Goal: Transaction & Acquisition: Book appointment/travel/reservation

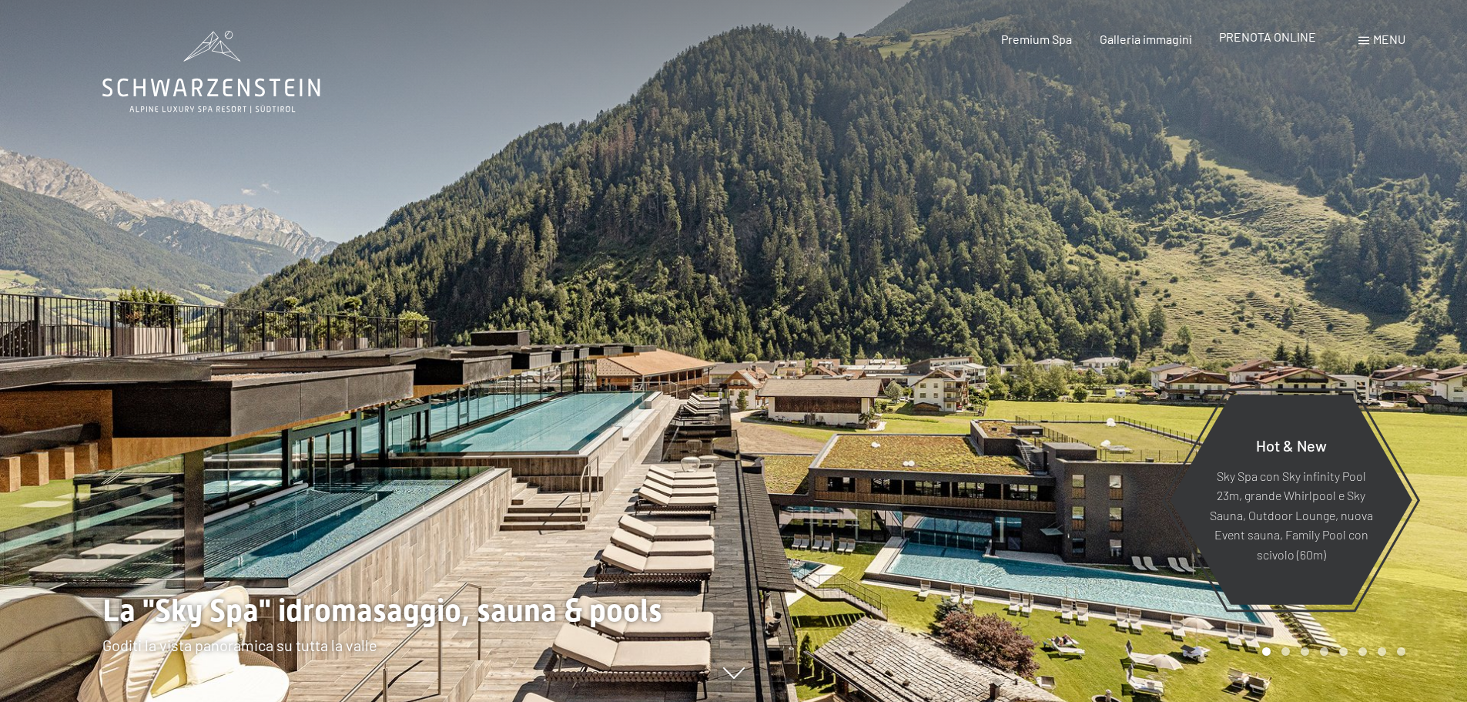
click at [1263, 36] on span "PRENOTA ONLINE" at bounding box center [1267, 36] width 97 height 15
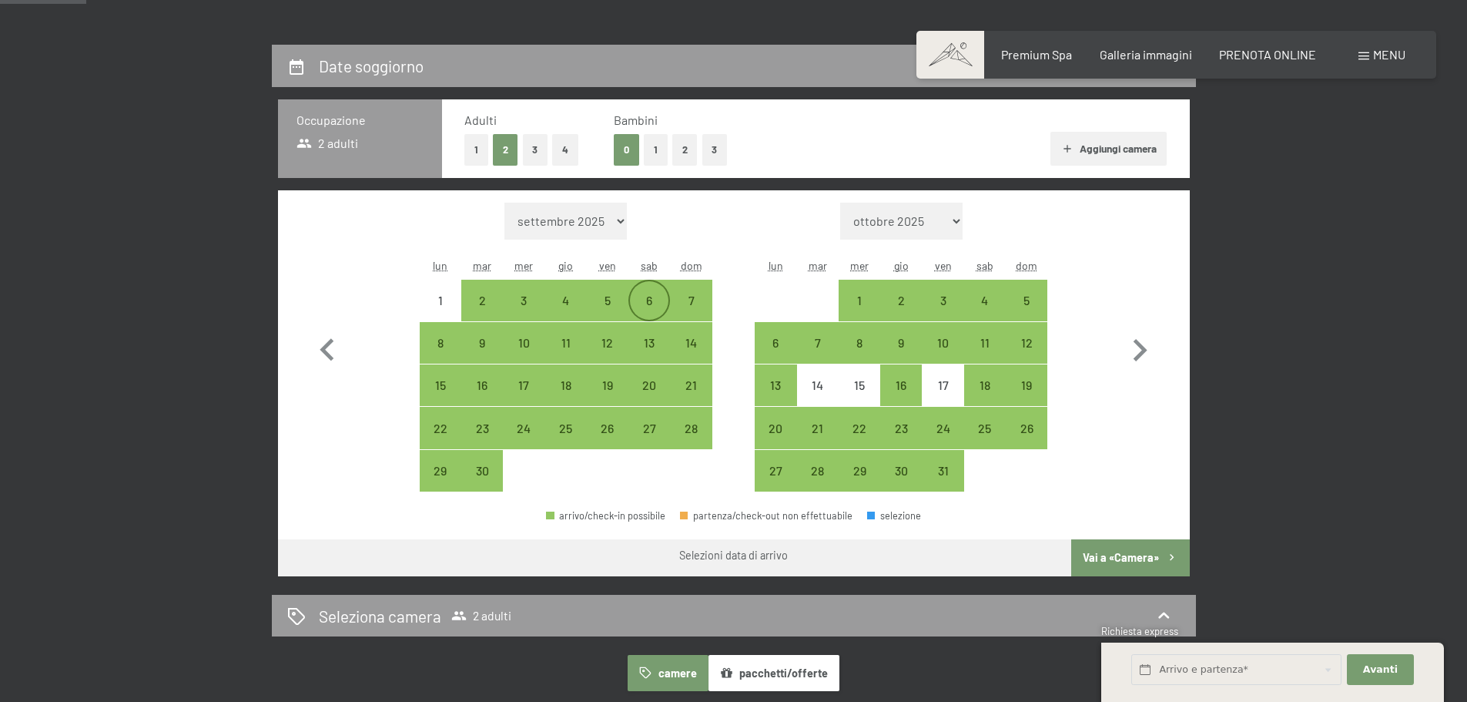
scroll to position [308, 0]
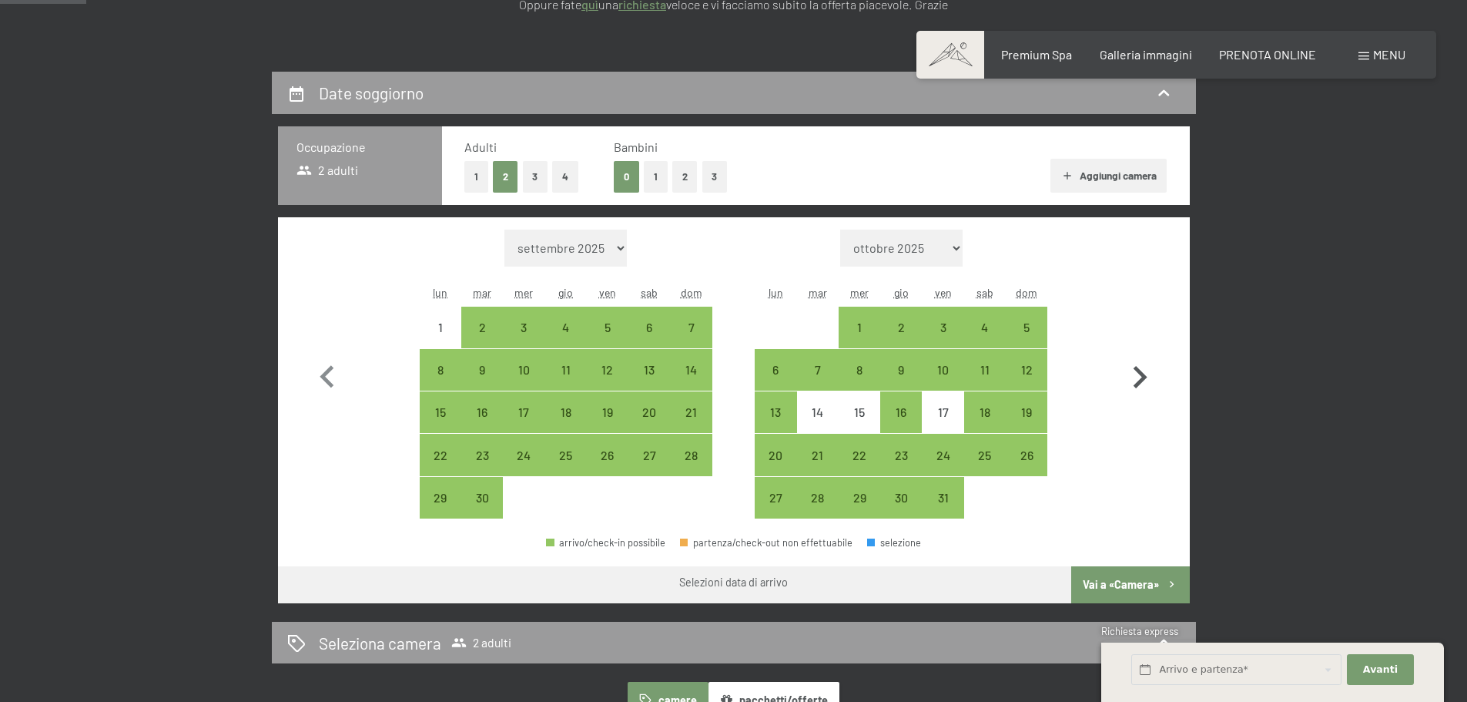
click at [1133, 381] on icon "button" at bounding box center [1140, 377] width 45 height 45
select select "[DATE]"
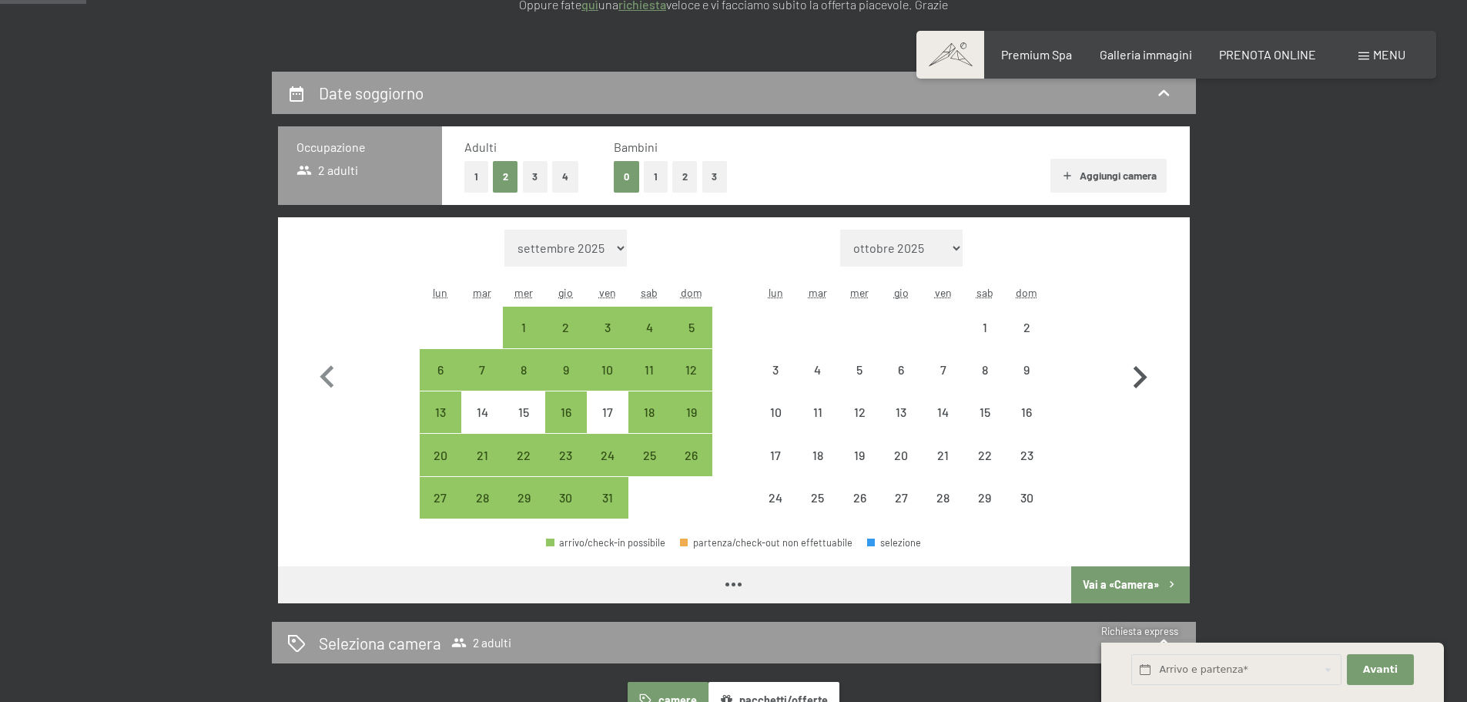
click at [1133, 381] on icon "button" at bounding box center [1140, 377] width 45 height 45
select select "[DATE]"
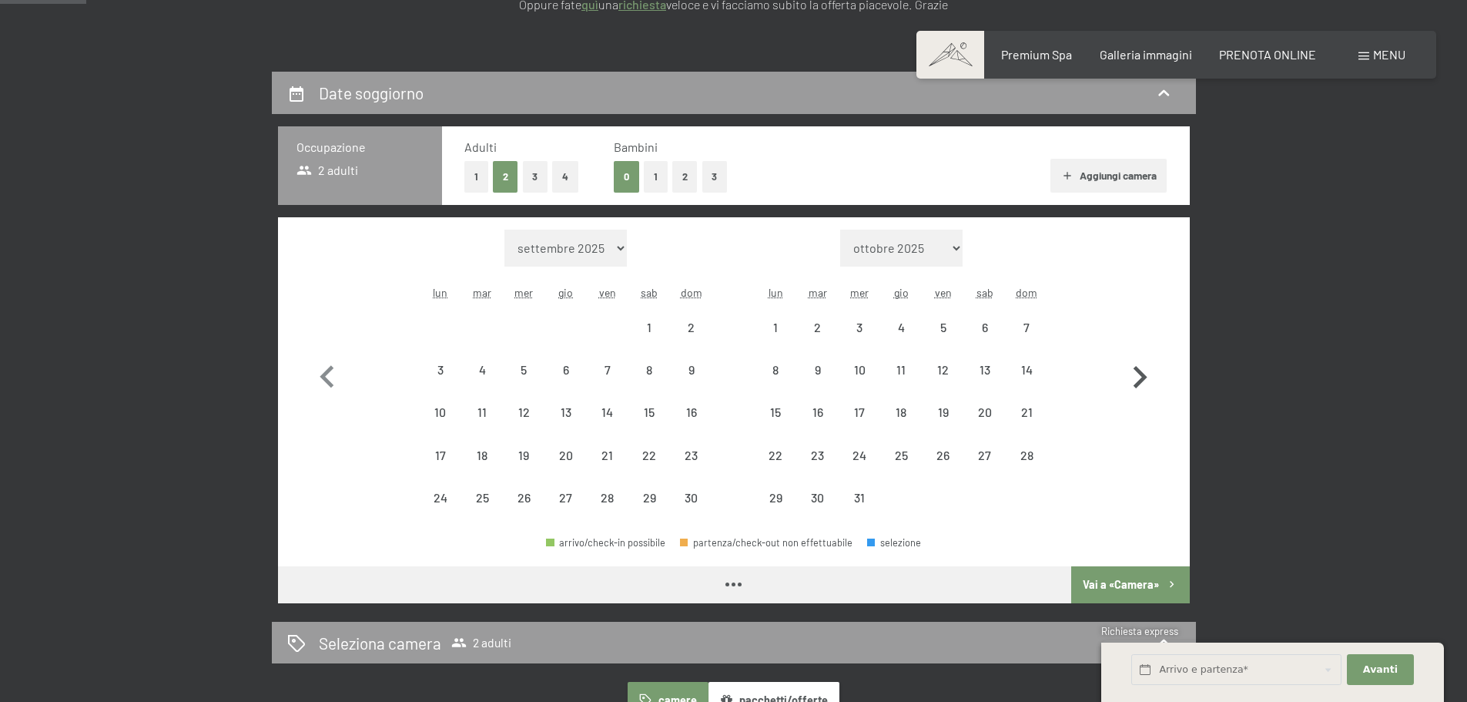
select select "[DATE]"
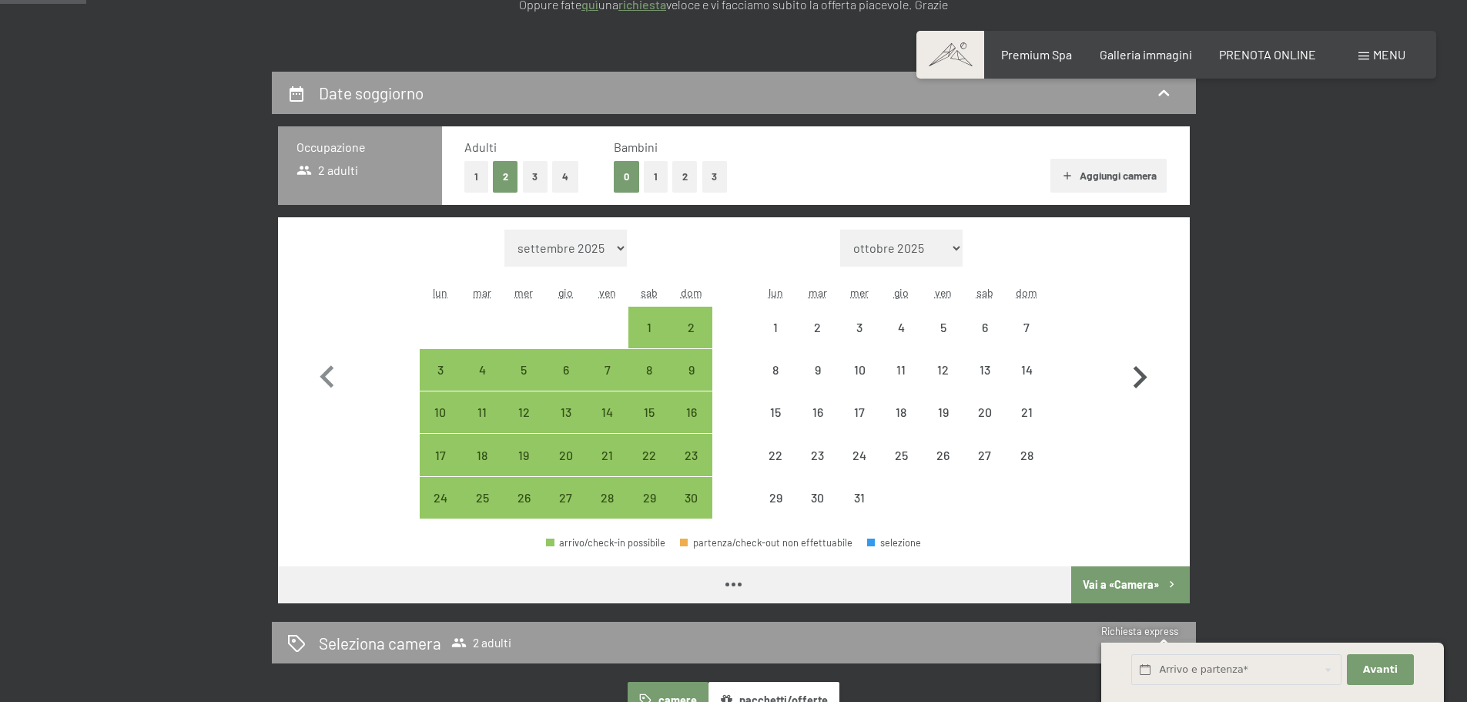
select select "[DATE]"
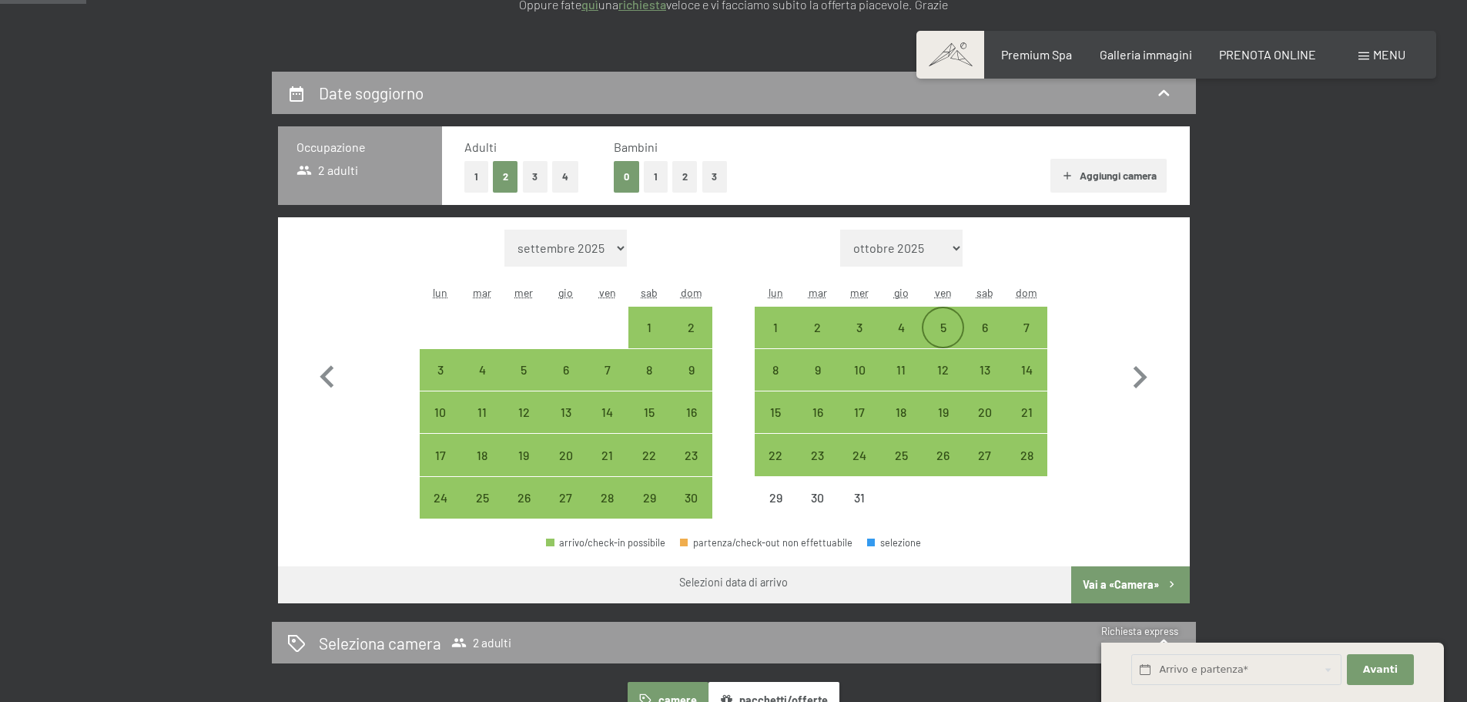
click at [945, 327] on div "5" at bounding box center [943, 340] width 39 height 39
select select "[DATE]"
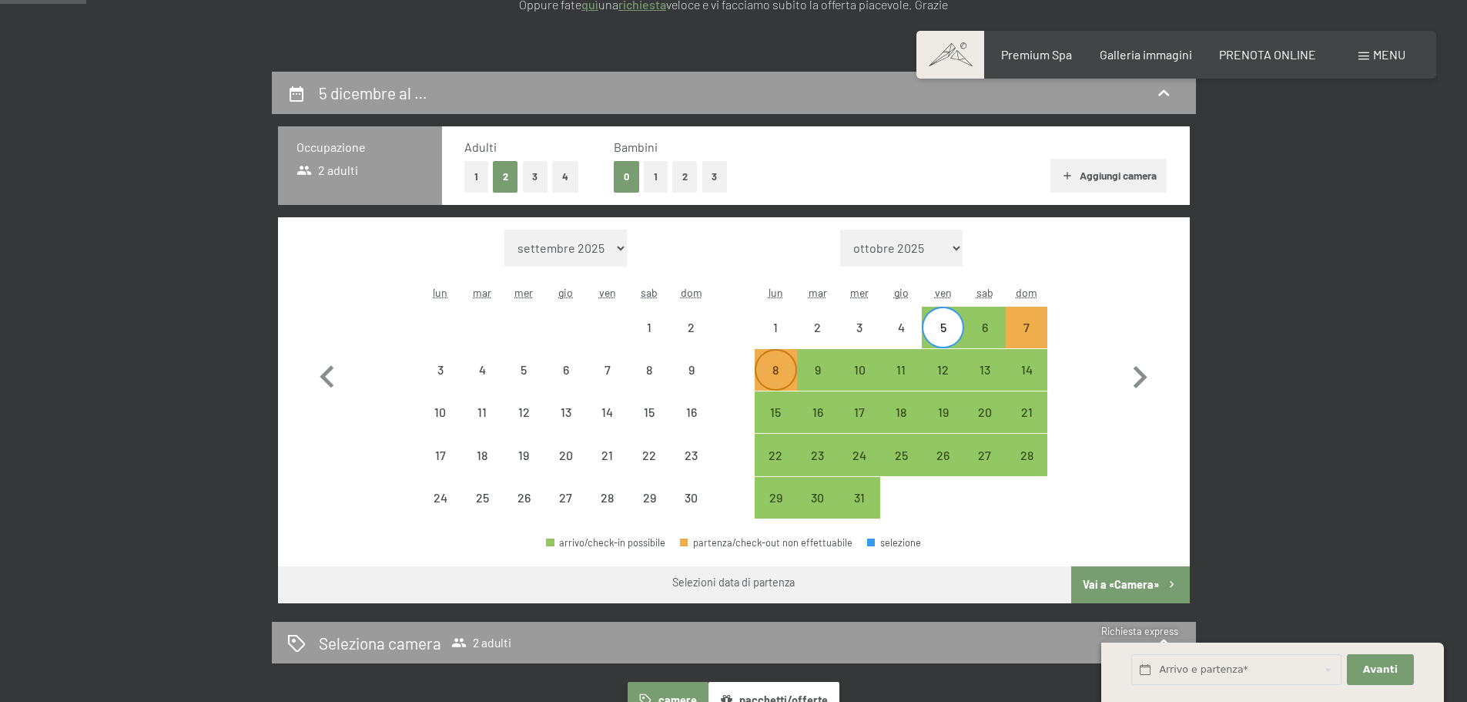
click at [787, 367] on div "8" at bounding box center [775, 383] width 39 height 39
select select "[DATE]"
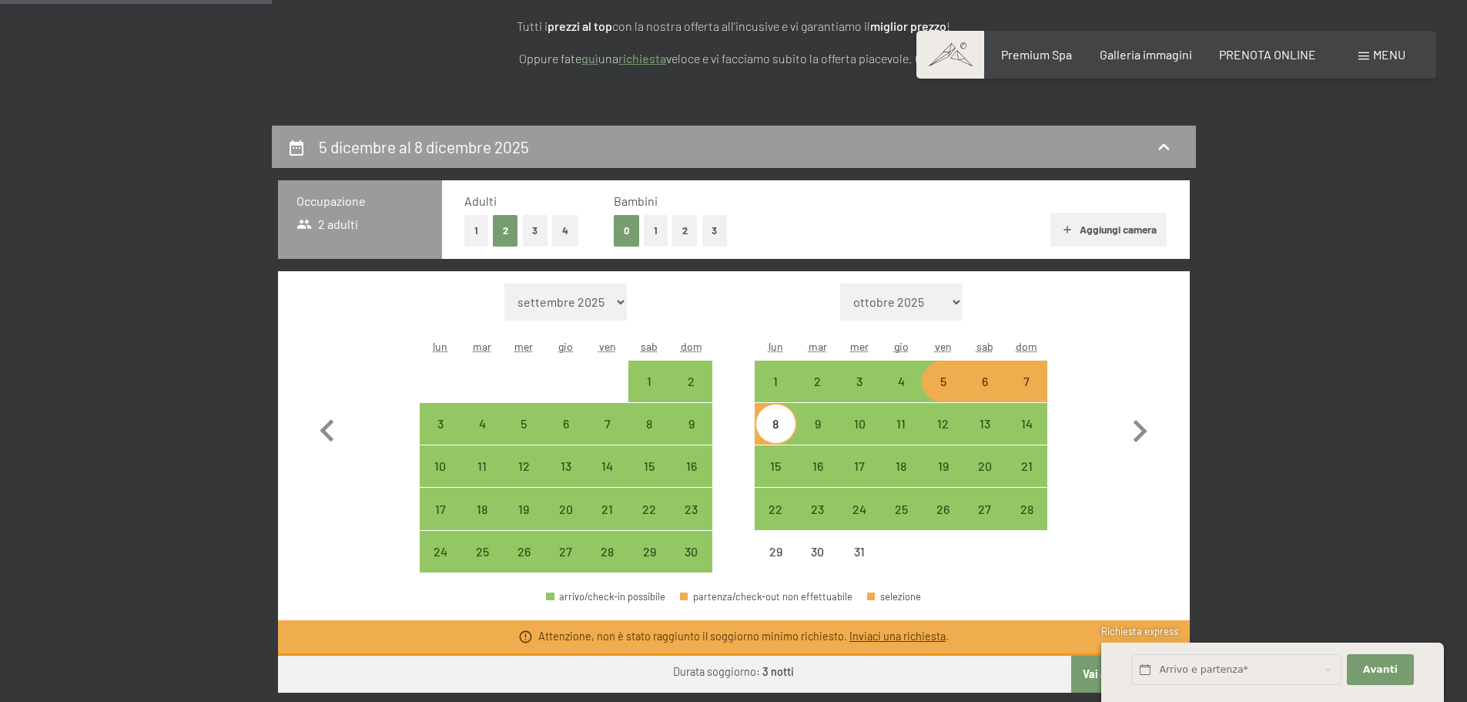
scroll to position [231, 0]
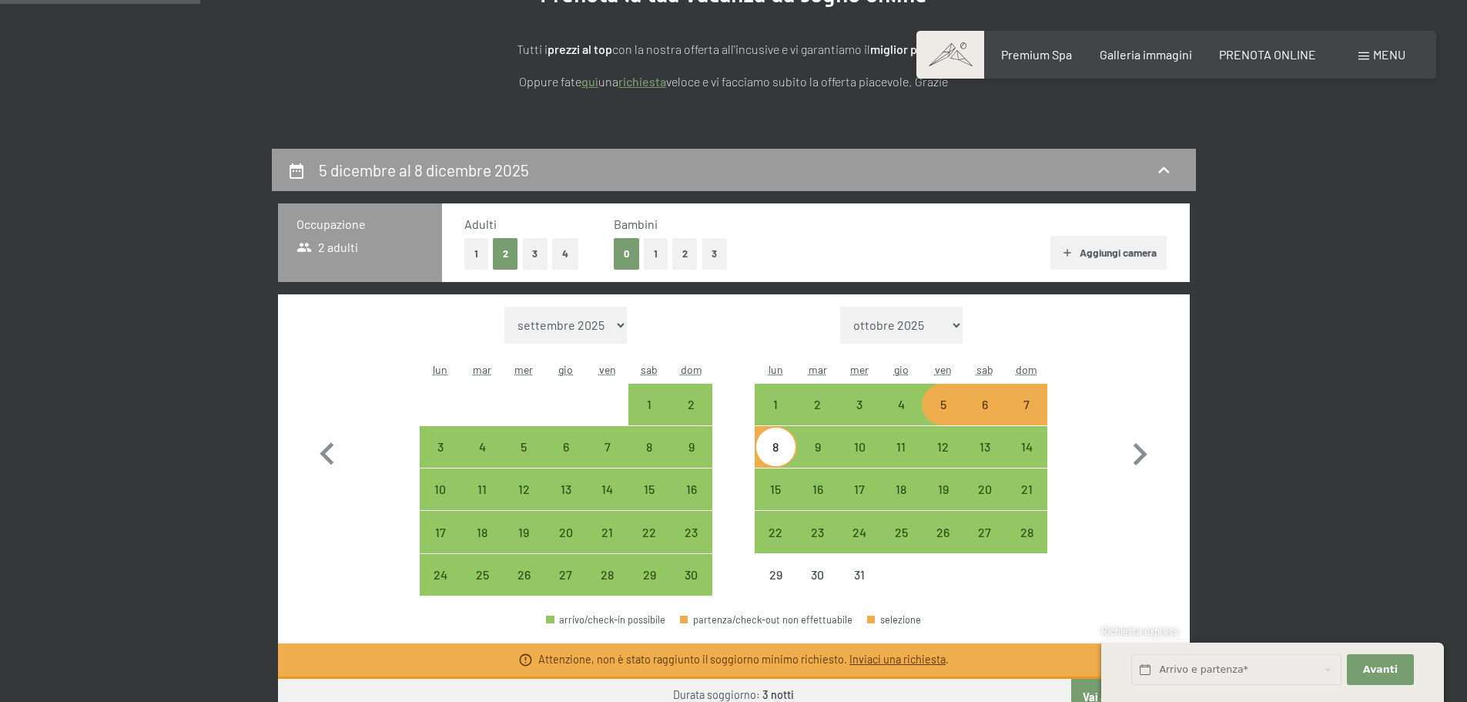
click at [1089, 258] on button "Aggiungi camera" at bounding box center [1109, 253] width 116 height 34
select select "[DATE]"
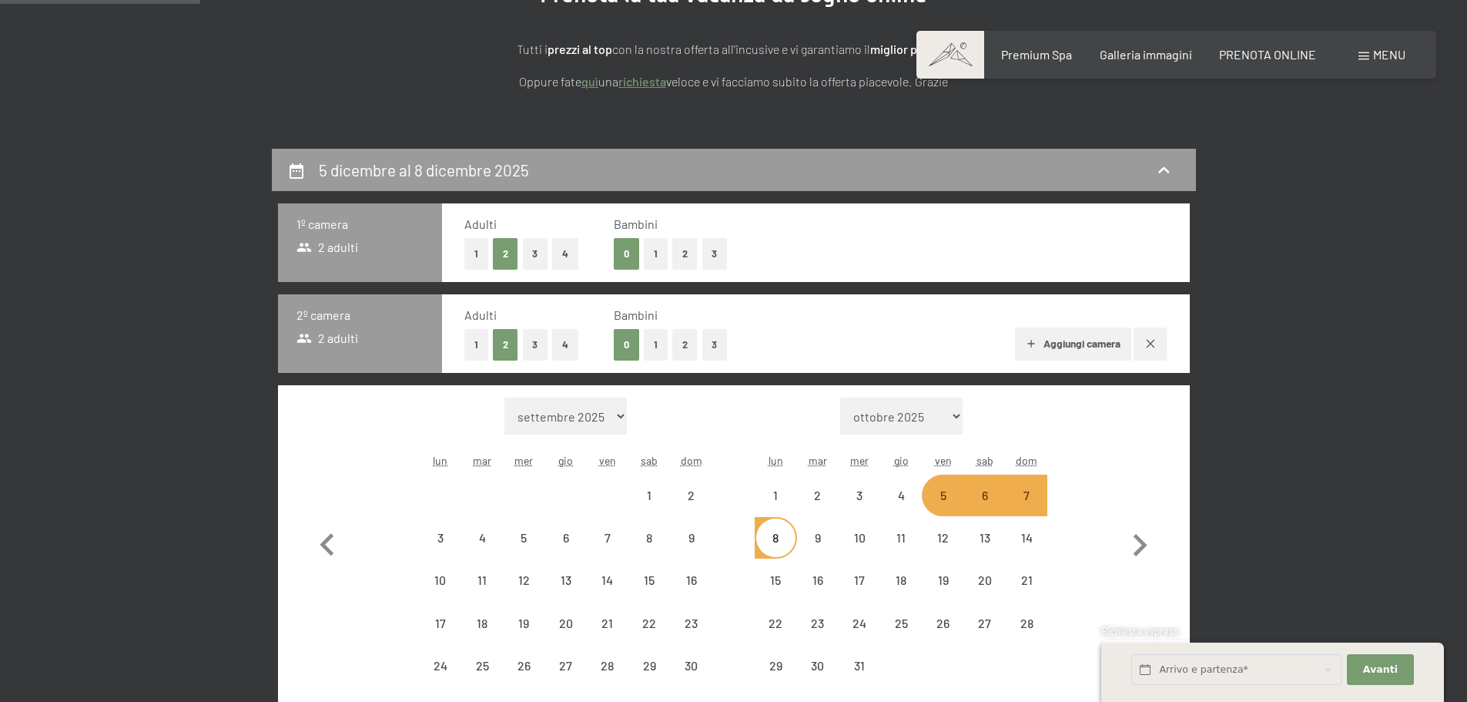
select select "[DATE]"
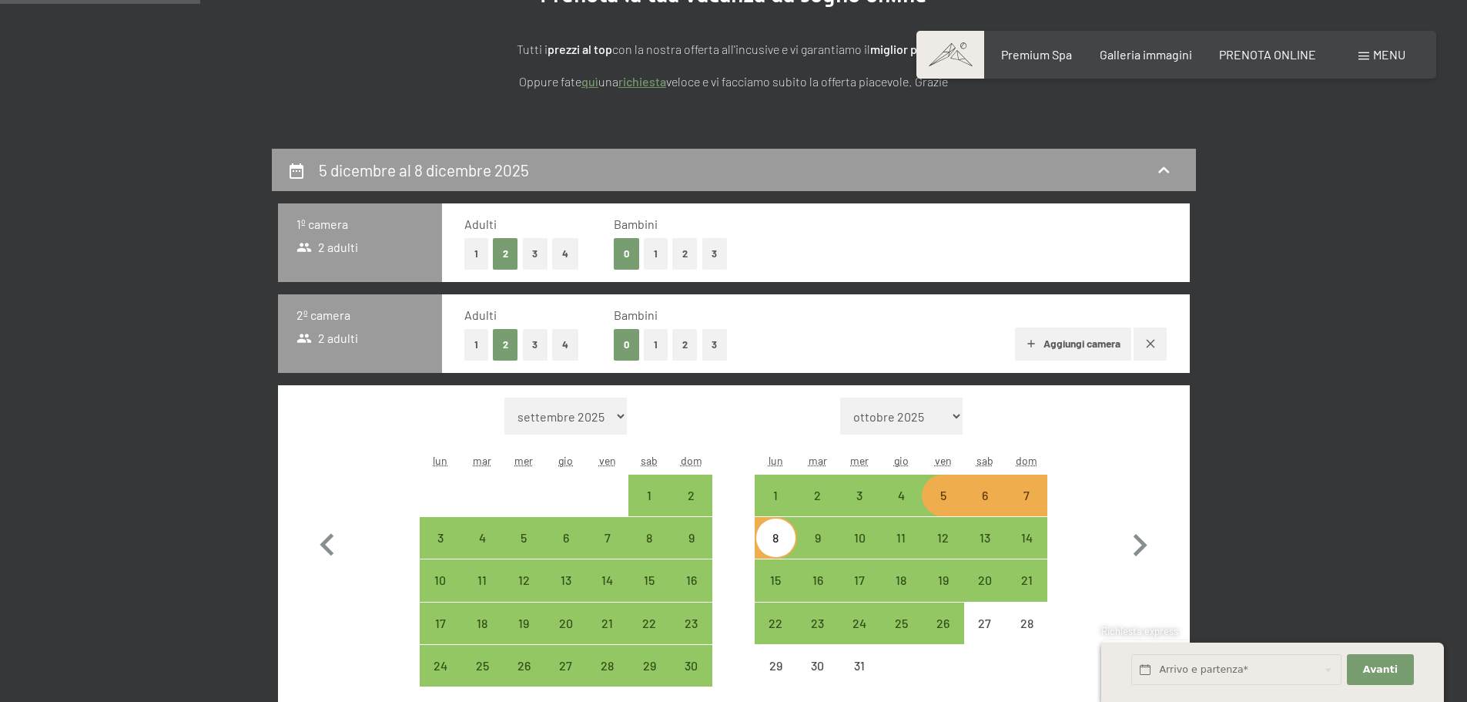
click at [1165, 341] on button "button" at bounding box center [1150, 343] width 33 height 33
select select "[DATE]"
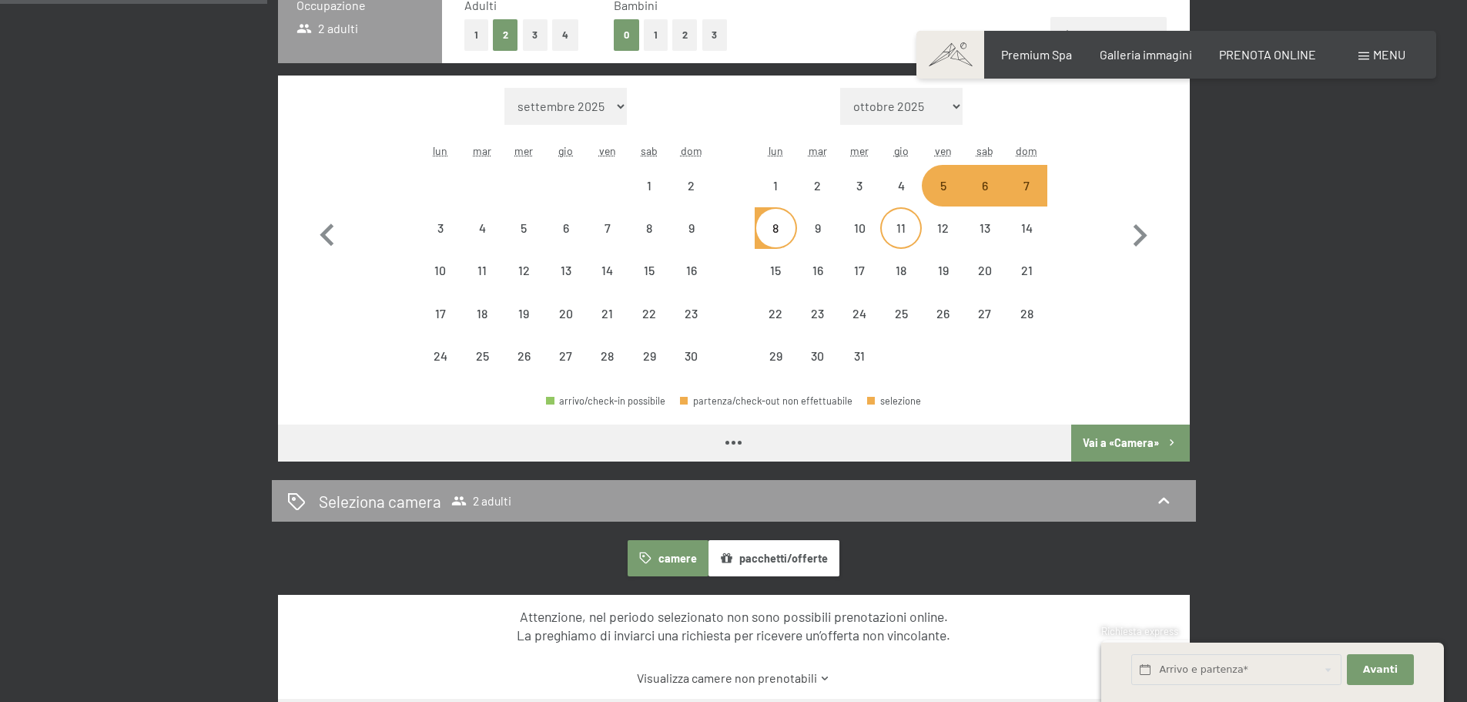
scroll to position [462, 0]
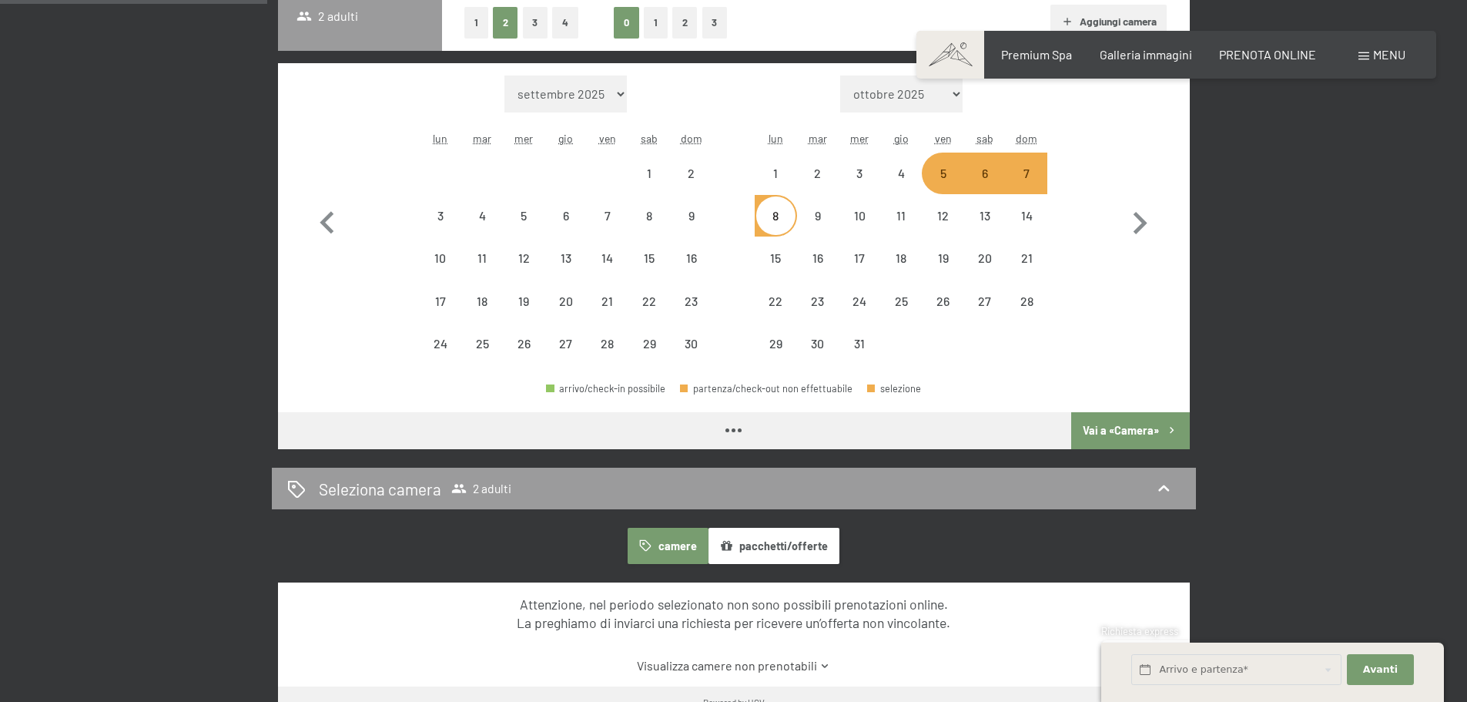
select select "[DATE]"
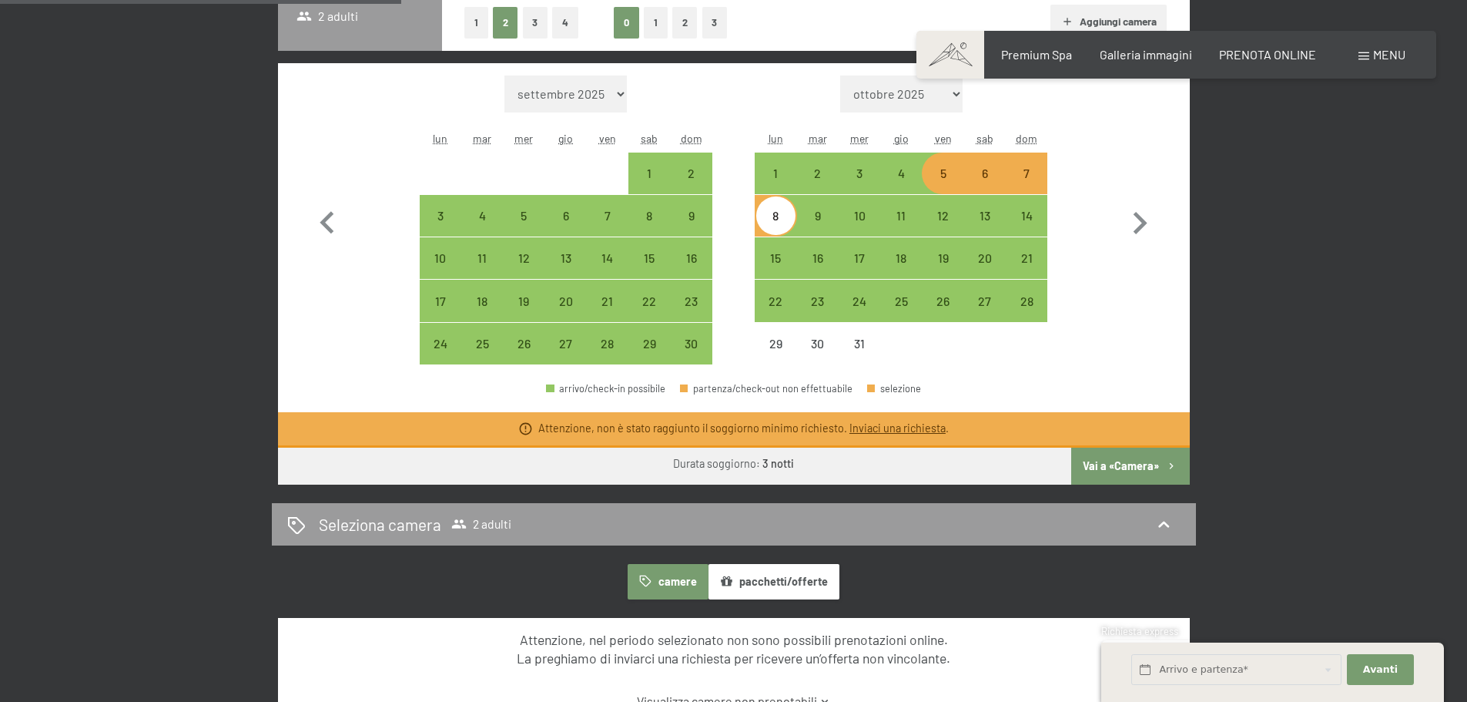
click at [1123, 465] on button "Vai a «Camera»" at bounding box center [1130, 466] width 118 height 37
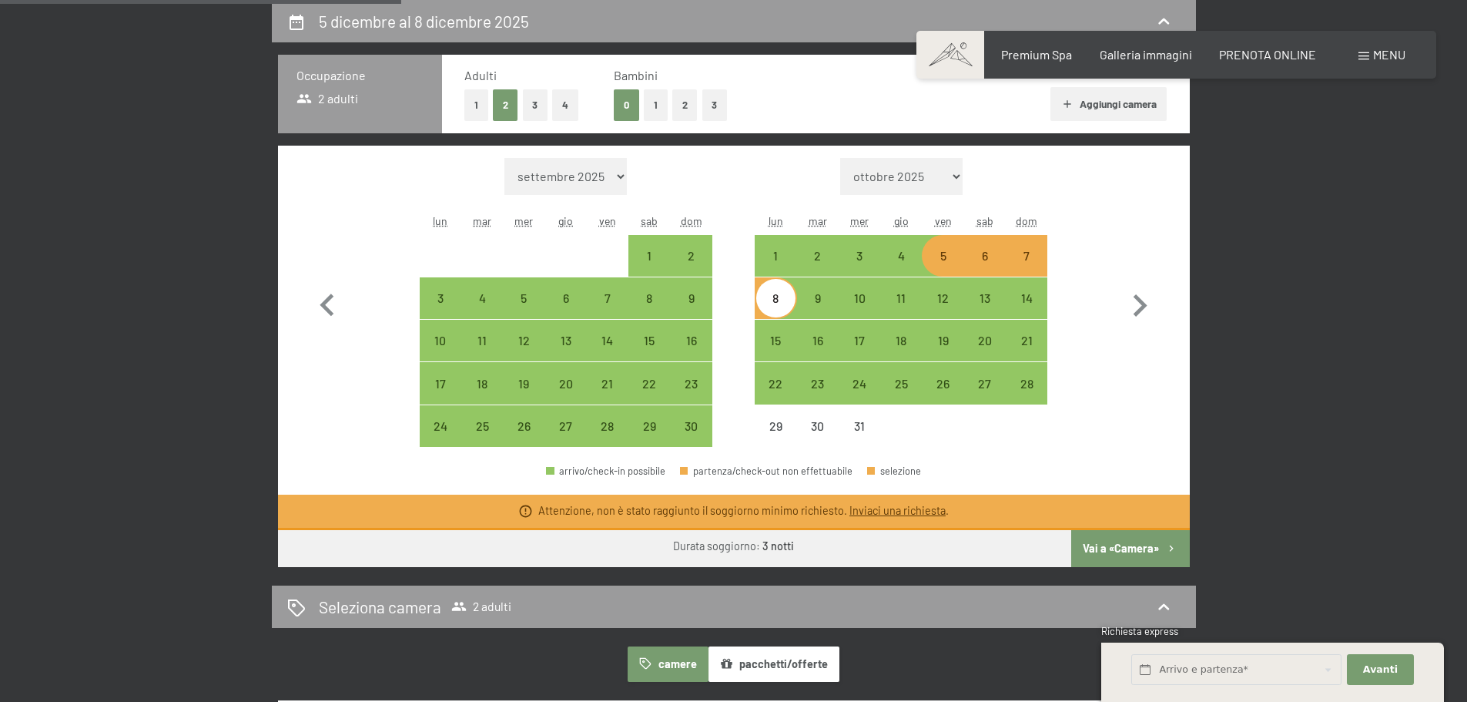
select select "[DATE]"
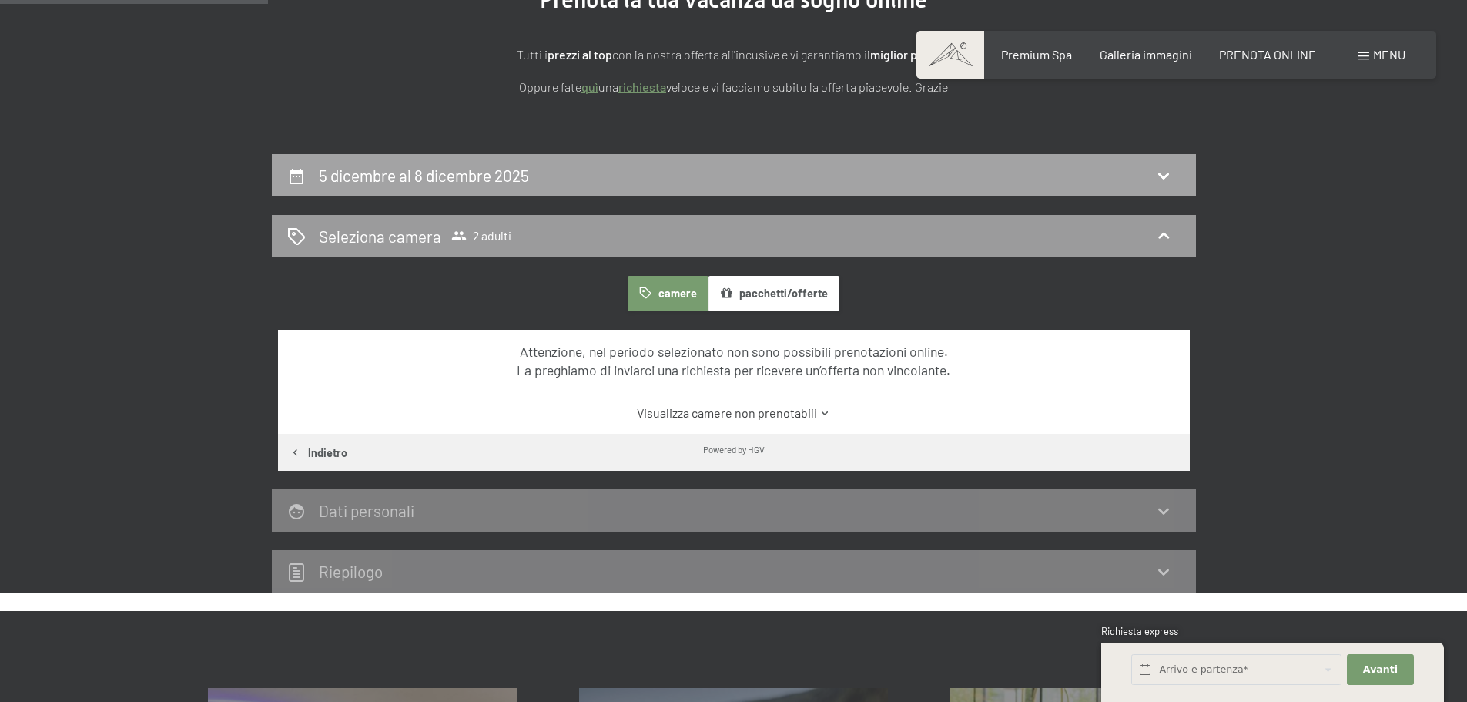
click at [671, 173] on div "5 dicembre al 8 dicembre 2025" at bounding box center [734, 175] width 894 height 22
select select "[DATE]"
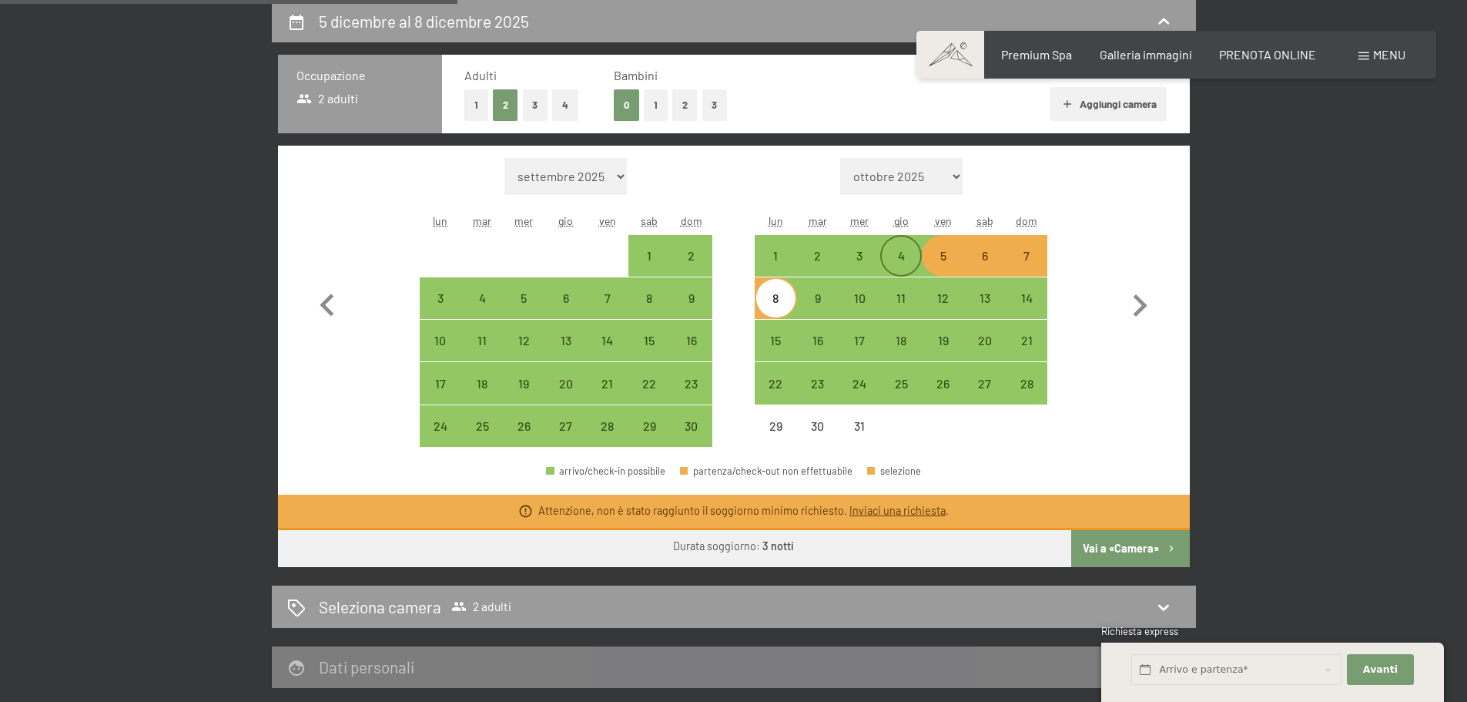
click at [890, 257] on div "4" at bounding box center [901, 269] width 39 height 39
select select "[DATE]"
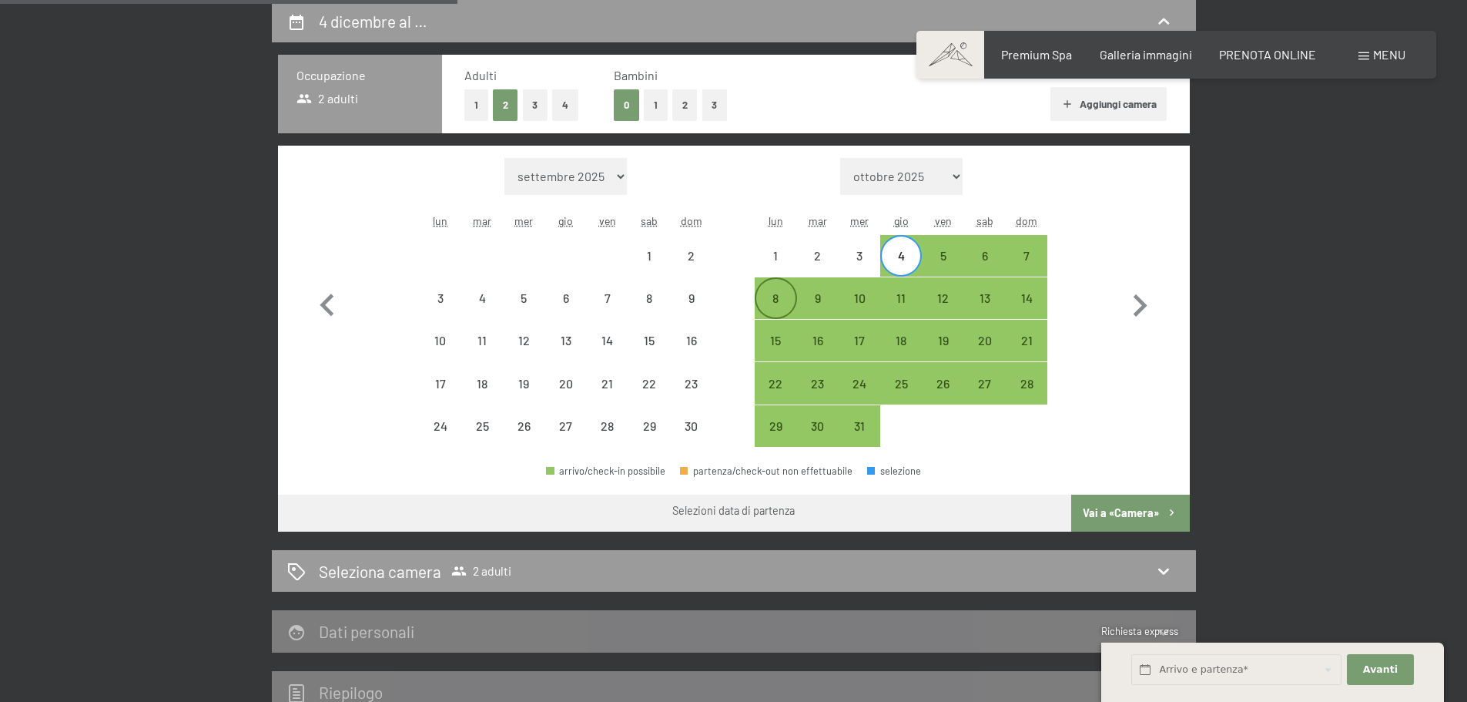
click at [782, 303] on div "8" at bounding box center [775, 311] width 39 height 39
select select "[DATE]"
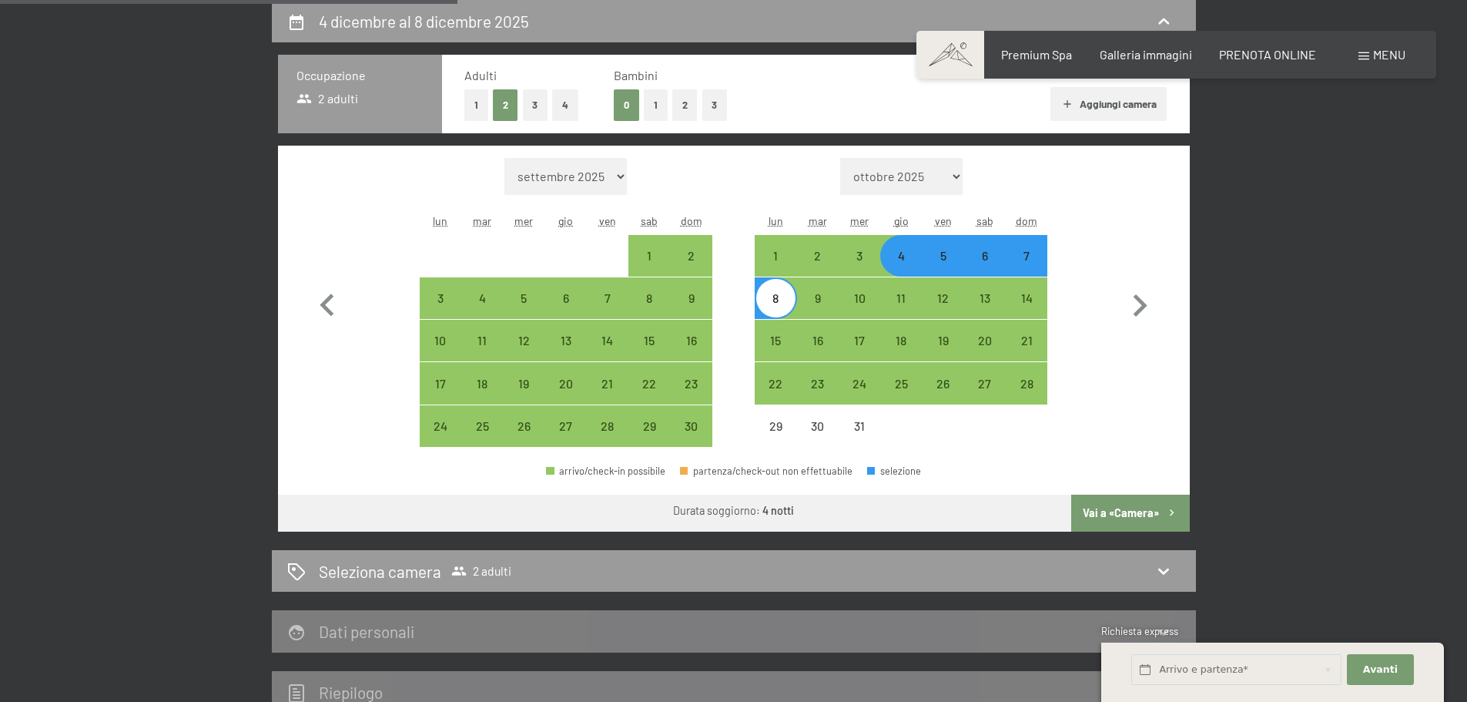
click at [1099, 508] on button "Vai a «Camera»" at bounding box center [1130, 513] width 118 height 37
select select "[DATE]"
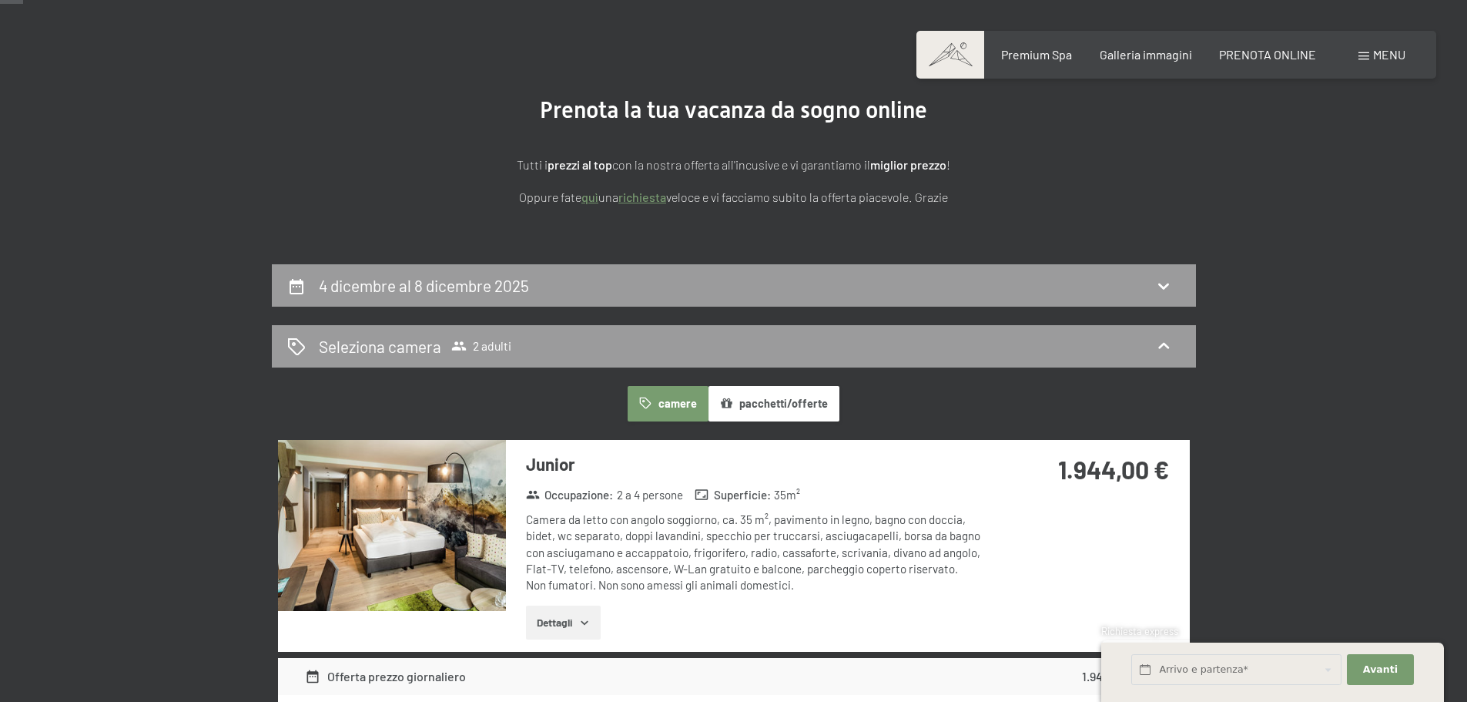
scroll to position [72, 0]
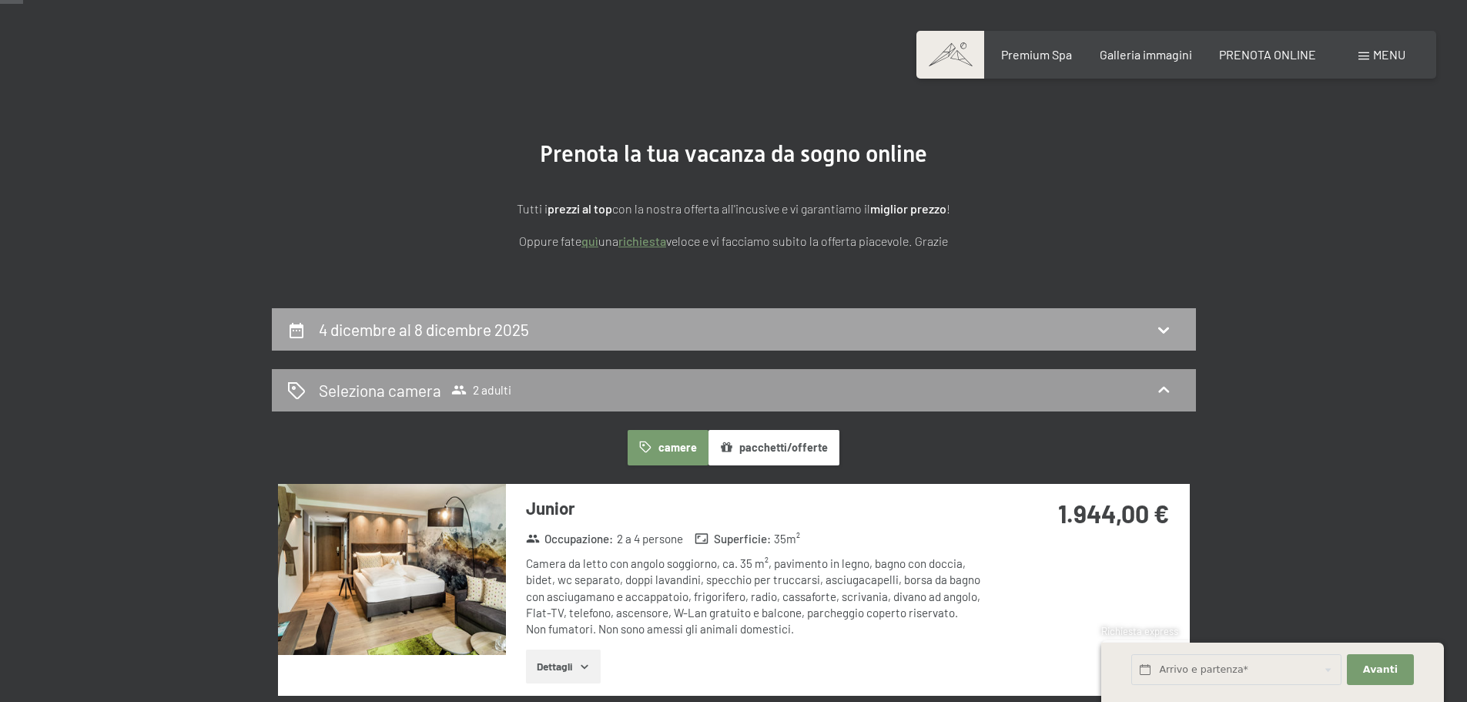
click at [803, 327] on div "4 dicembre al 8 dicembre 2025" at bounding box center [734, 329] width 894 height 22
select select "[DATE]"
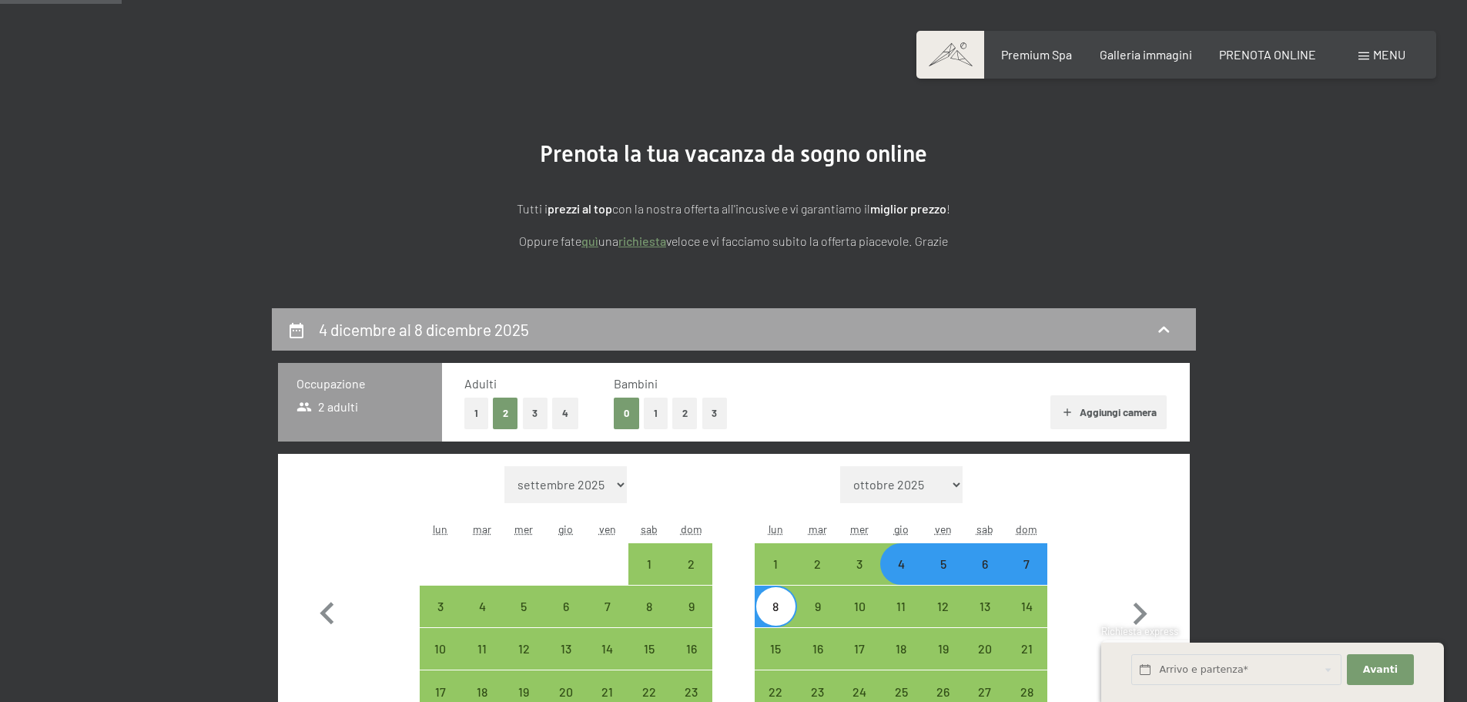
scroll to position [380, 0]
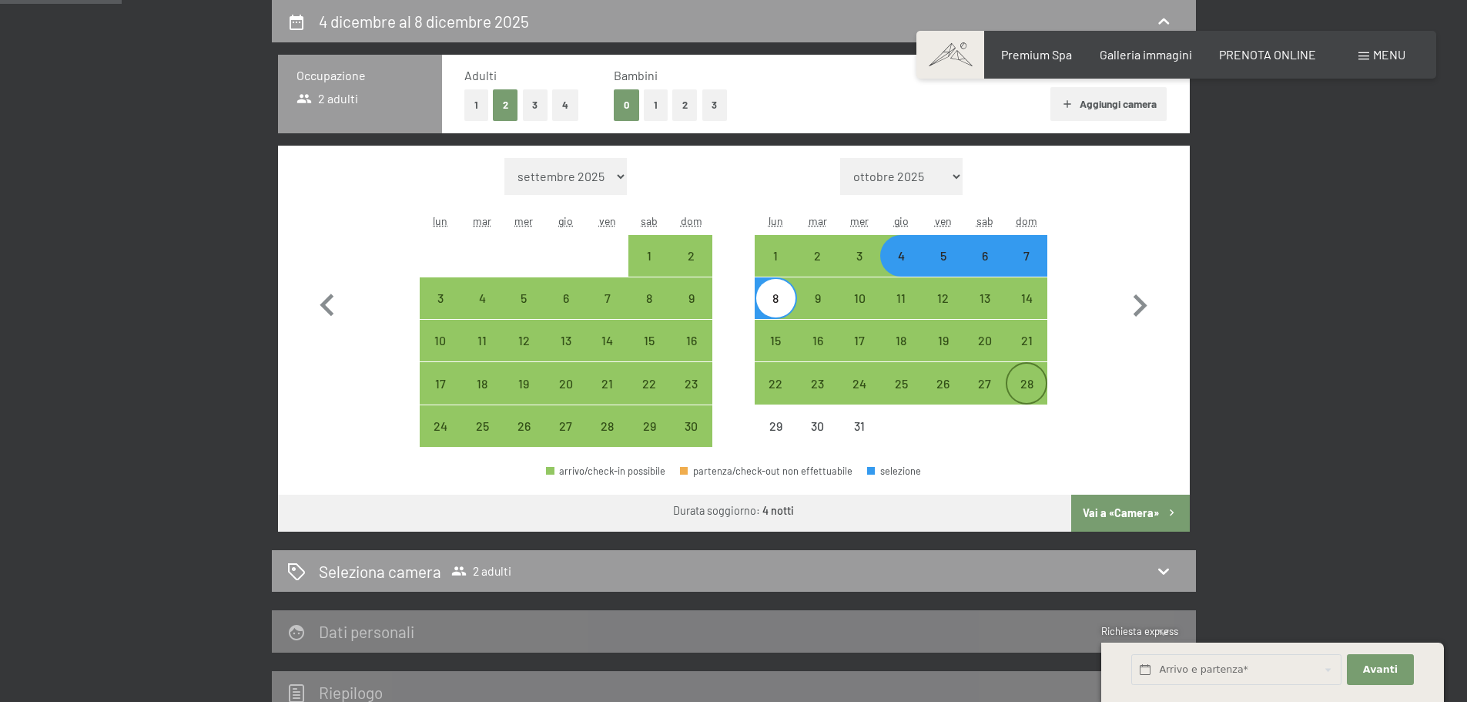
click at [1020, 377] on div "28" at bounding box center [1027, 396] width 39 height 39
select select "[DATE]"
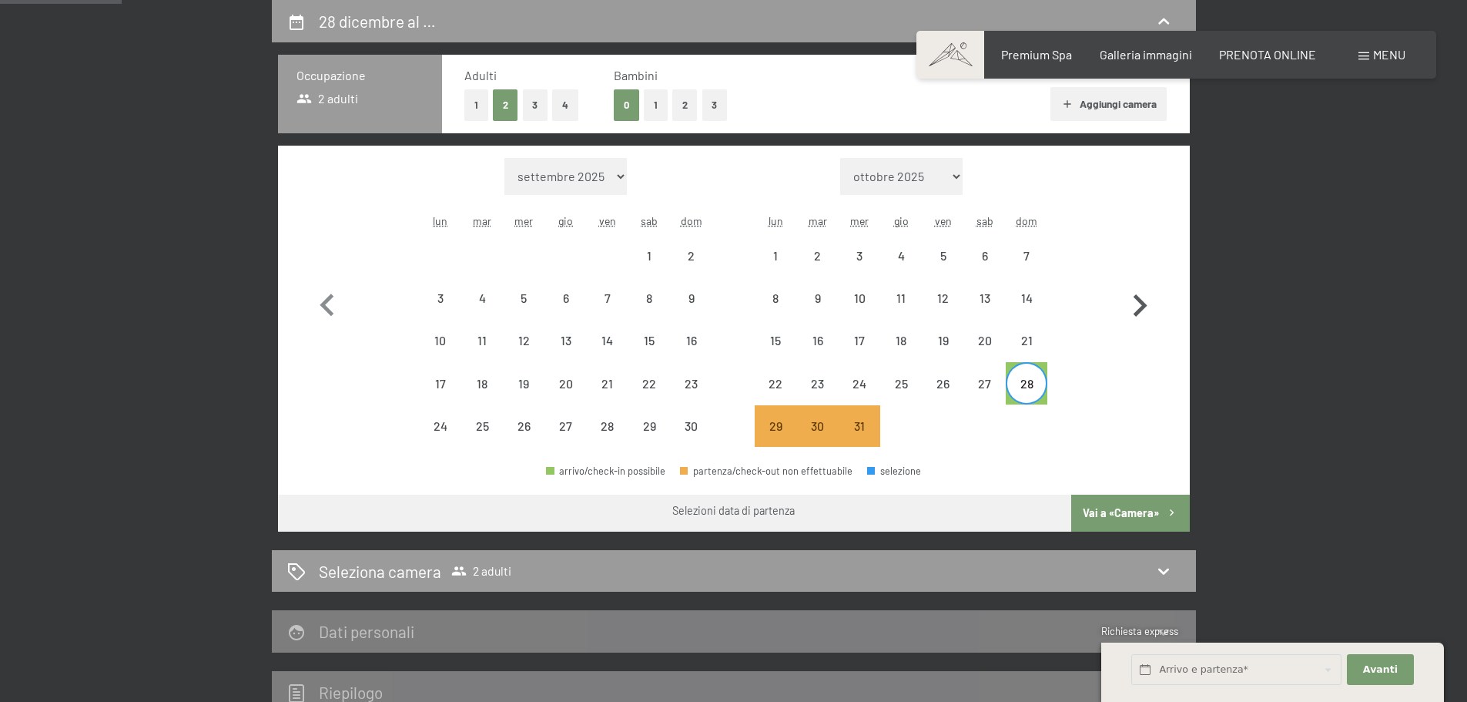
click at [1138, 316] on icon "button" at bounding box center [1140, 305] width 45 height 45
select select "[DATE]"
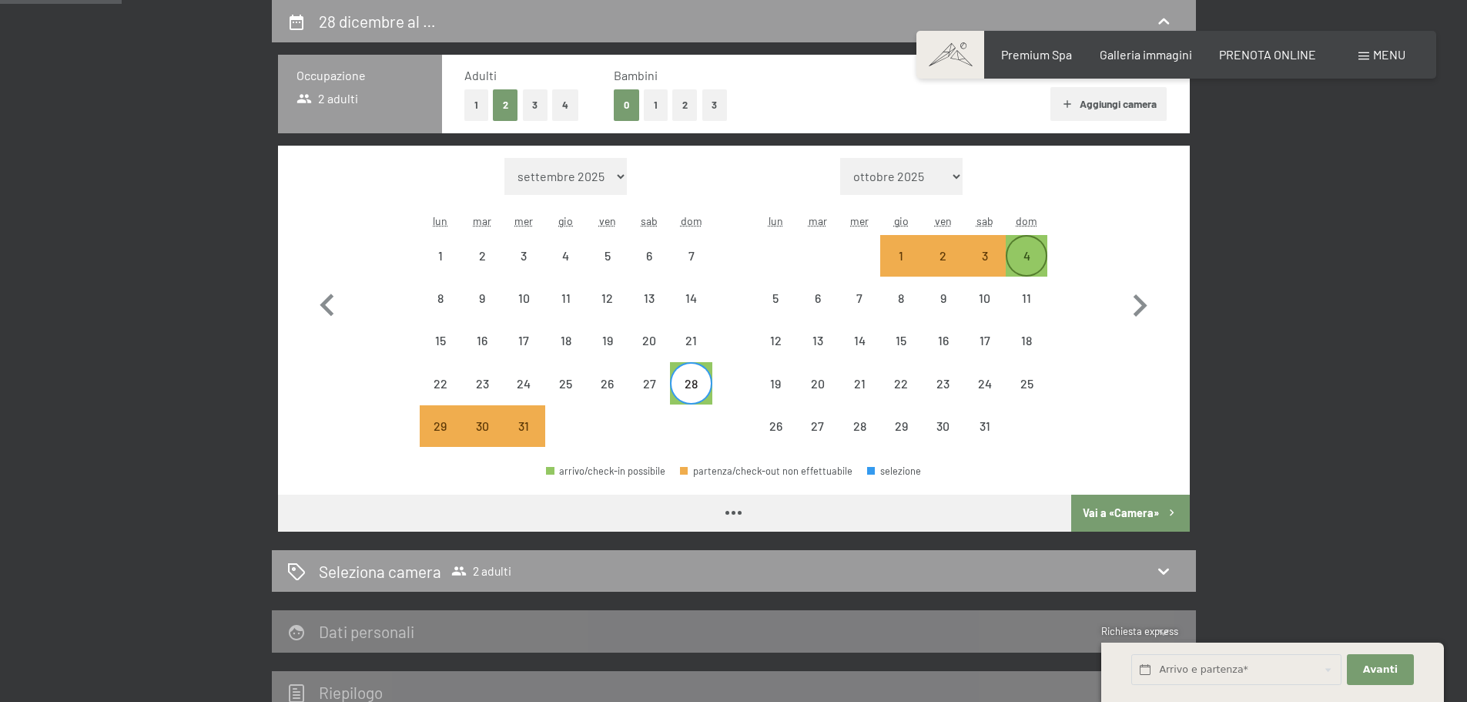
select select "[DATE]"
click at [1027, 252] on div "4" at bounding box center [1027, 269] width 39 height 39
select select "[DATE]"
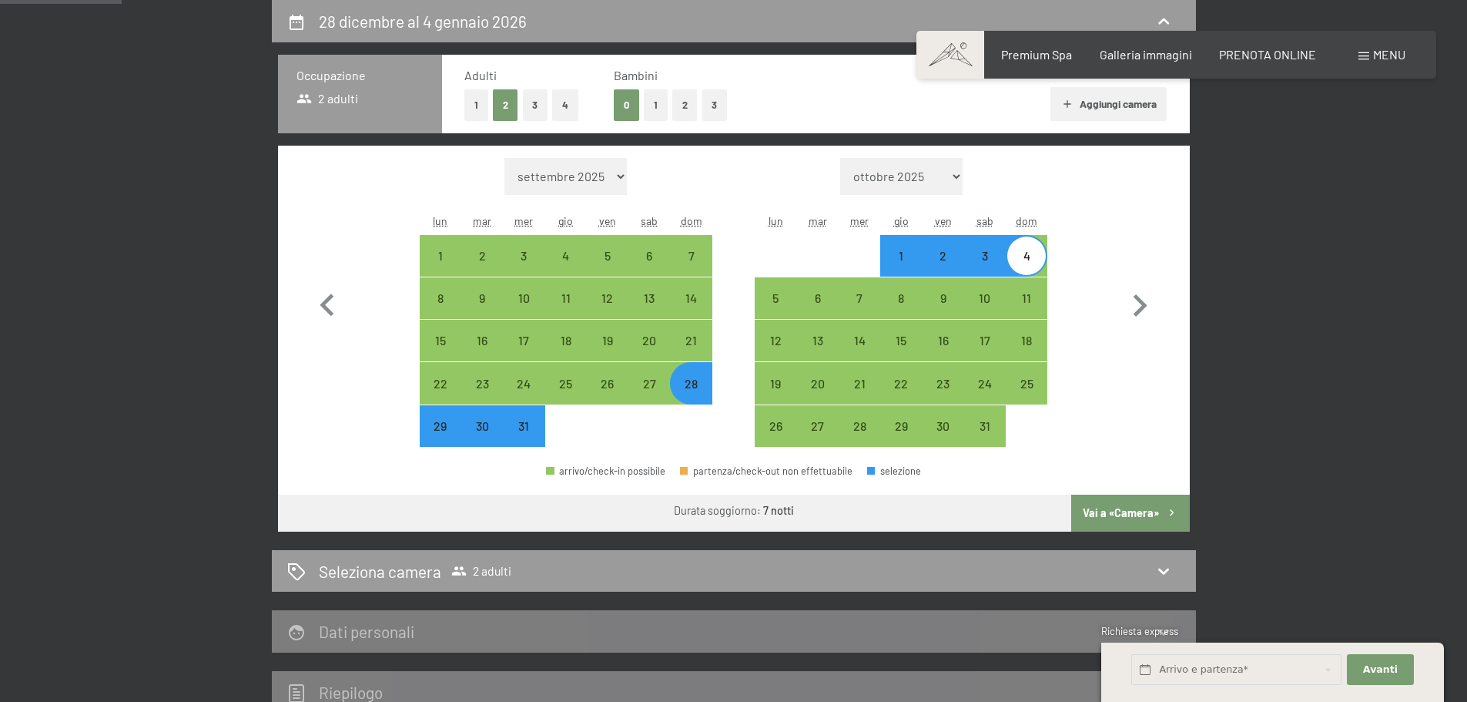
click at [1117, 513] on button "Vai a «Camera»" at bounding box center [1130, 513] width 118 height 37
select select "[DATE]"
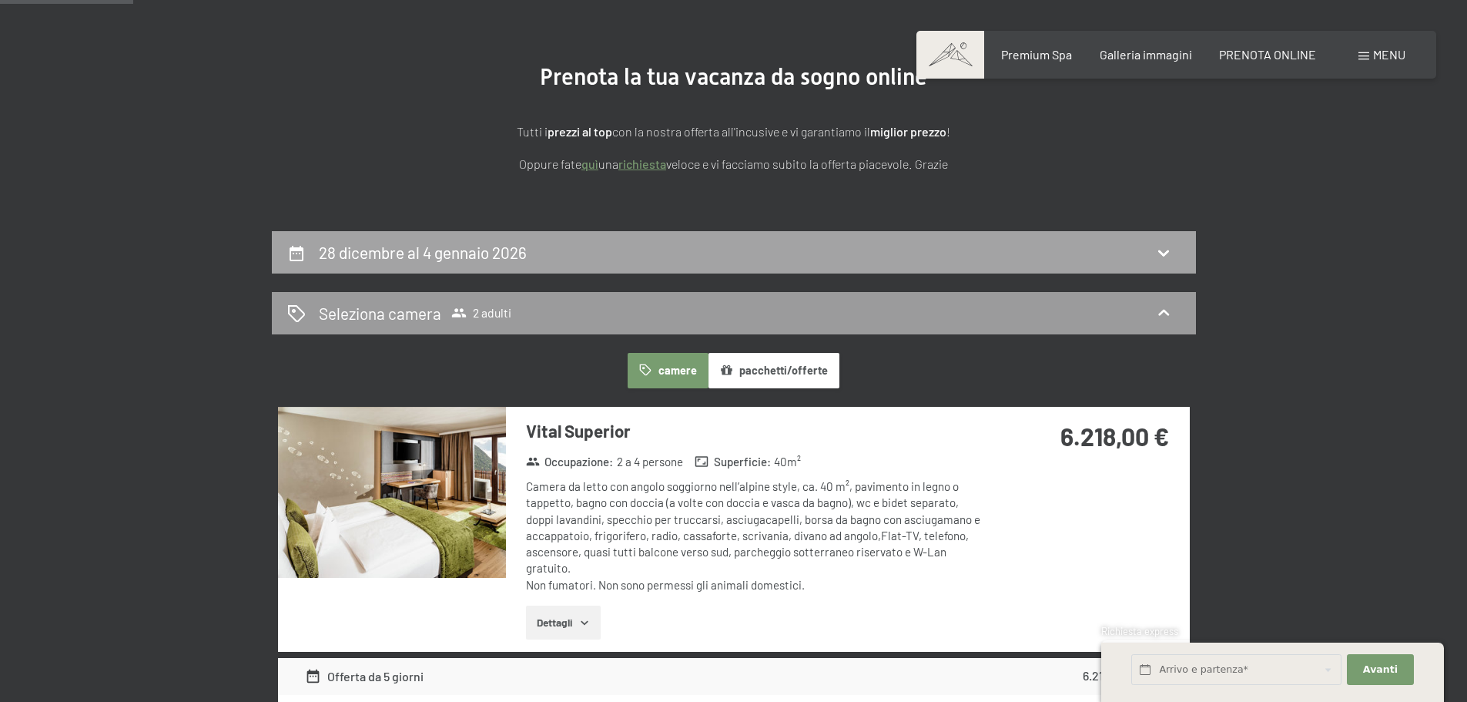
click at [914, 243] on div "28 dicembre al 4 gennaio 2026" at bounding box center [734, 252] width 894 height 22
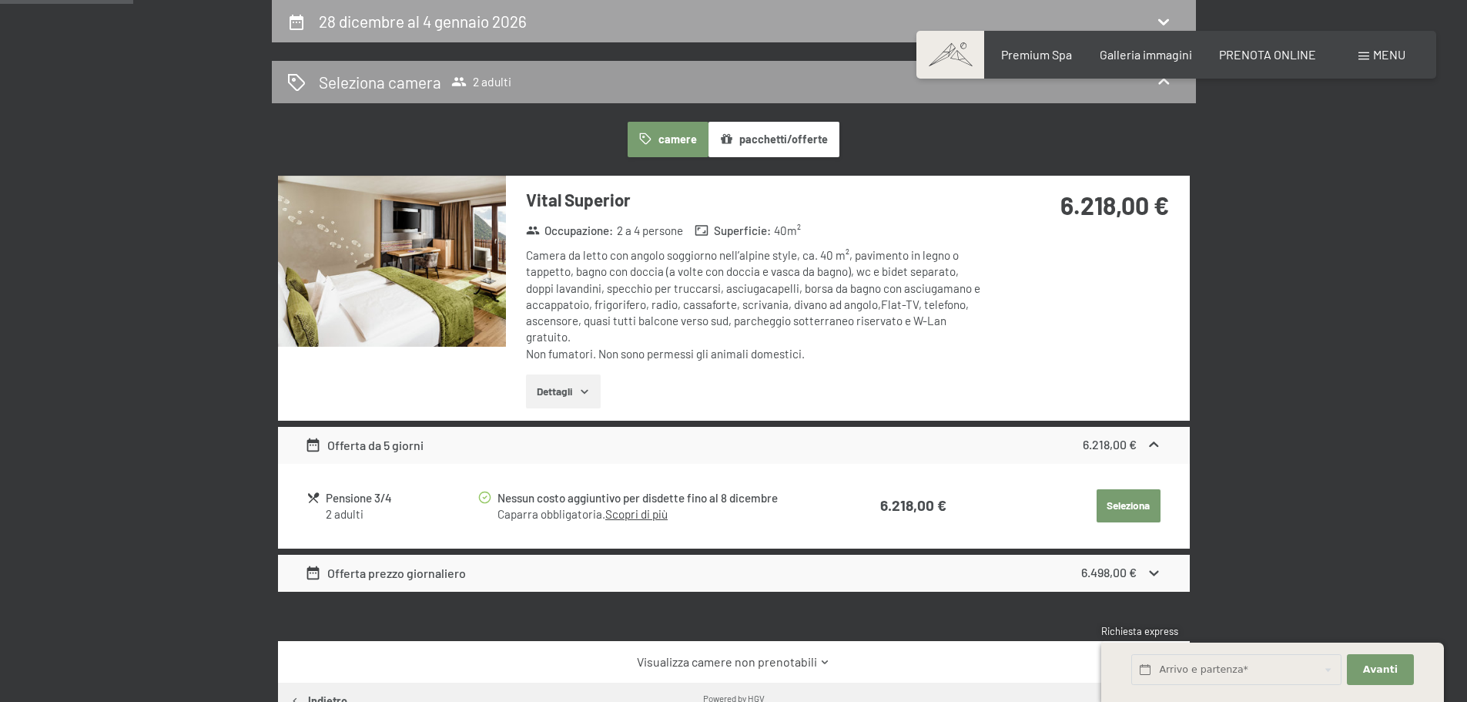
select select "[DATE]"
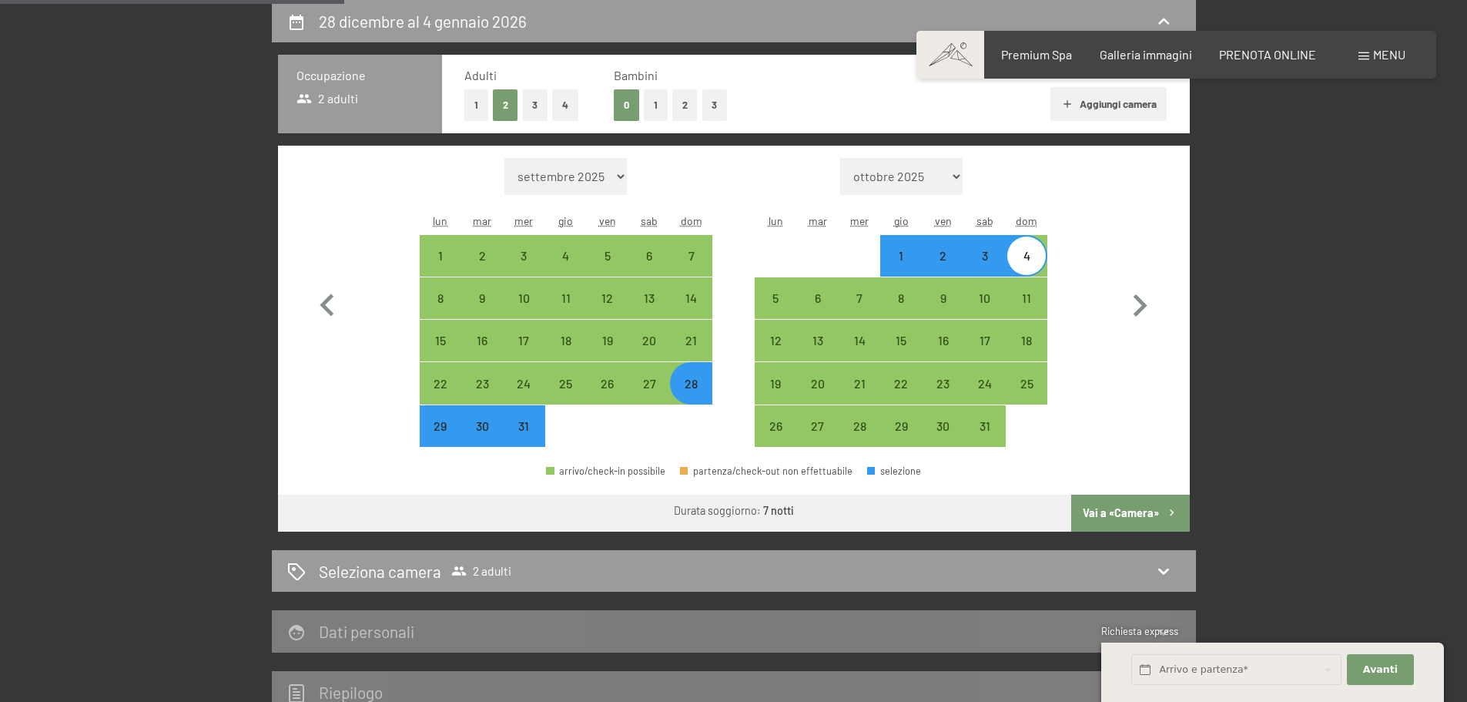
click at [682, 100] on button "2" at bounding box center [684, 105] width 25 height 32
select select "[DATE]"
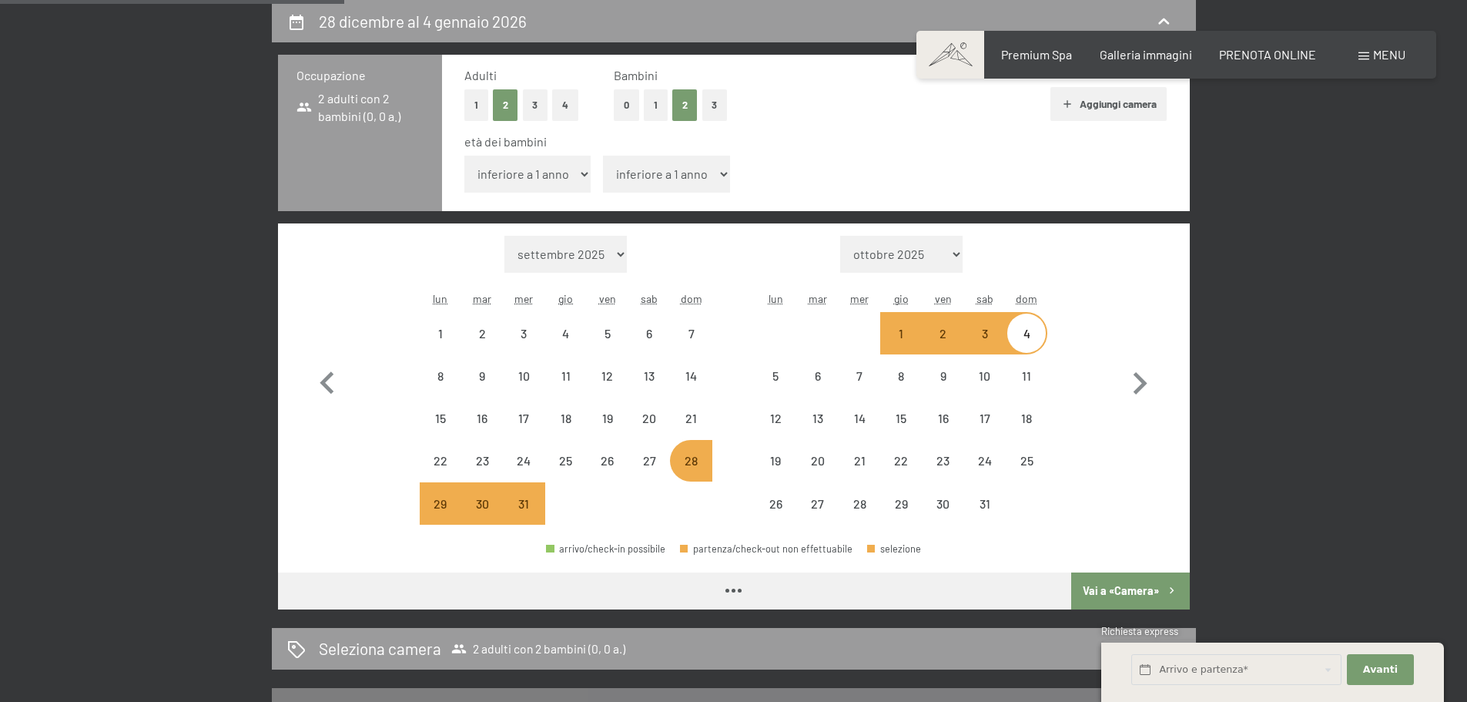
select select "[DATE]"
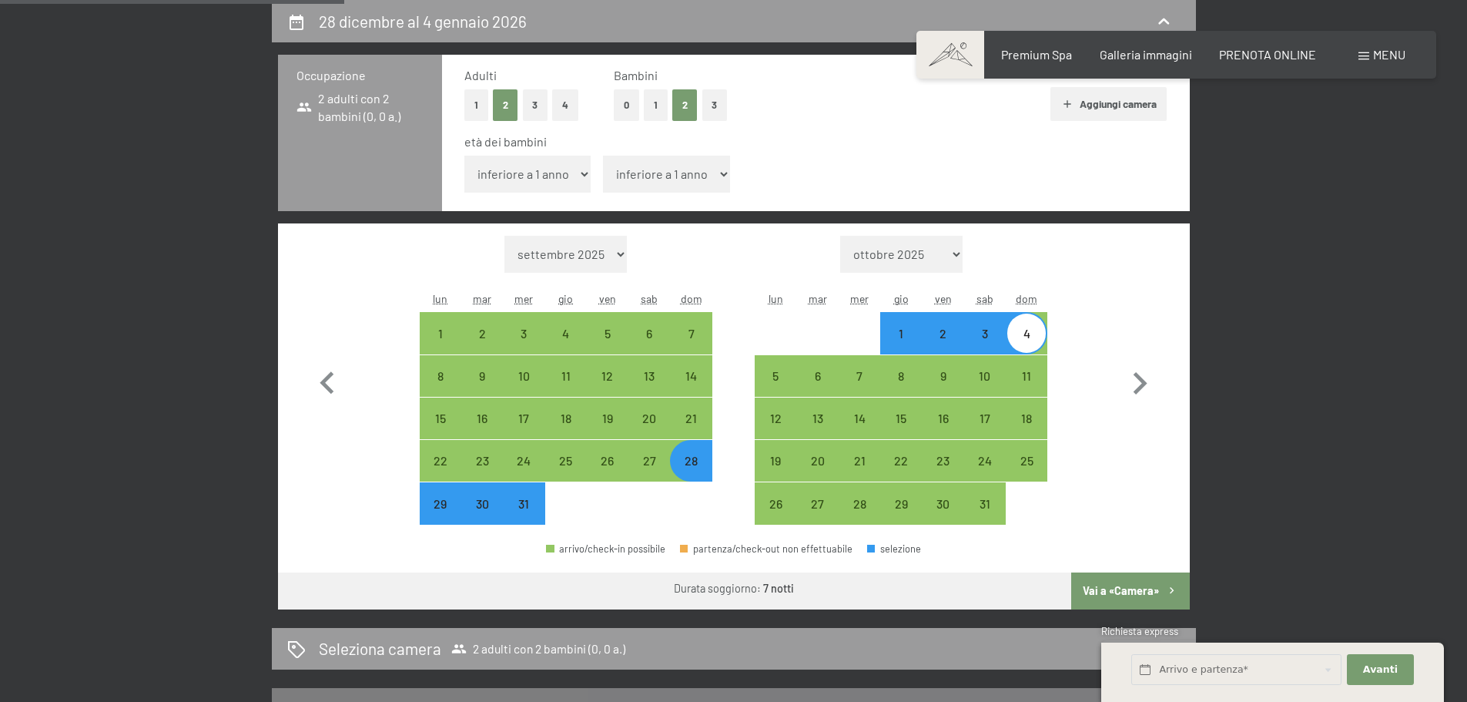
click at [1125, 593] on button "Vai a «Camera»" at bounding box center [1130, 590] width 118 height 37
select select "[DATE]"
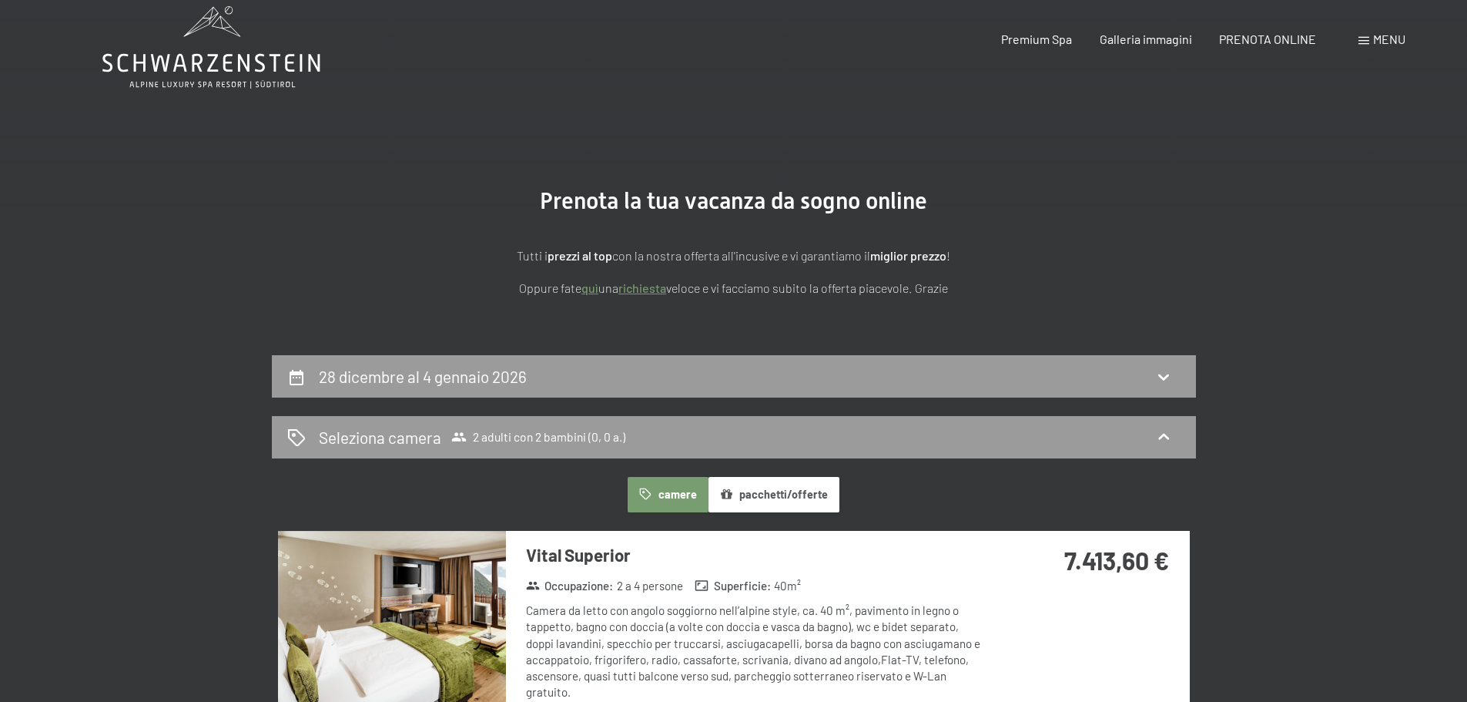
scroll to position [0, 0]
